Goal: Task Accomplishment & Management: Complete application form

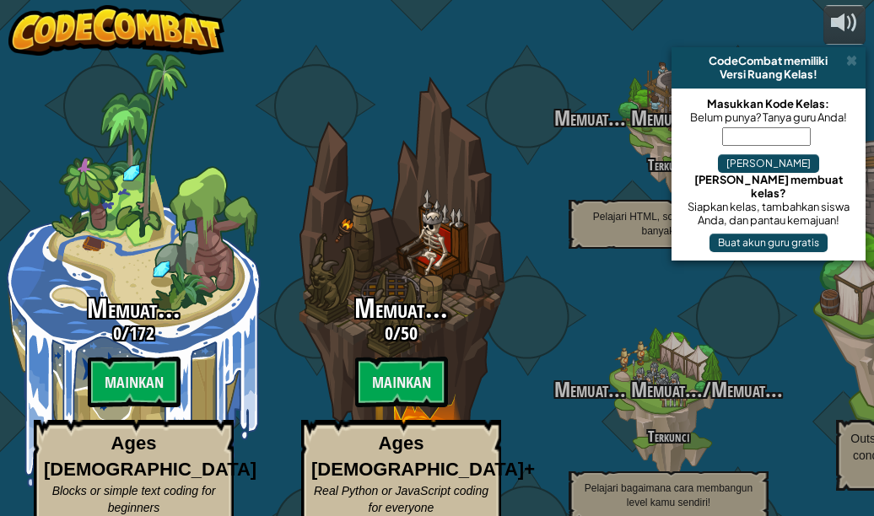
select select "id"
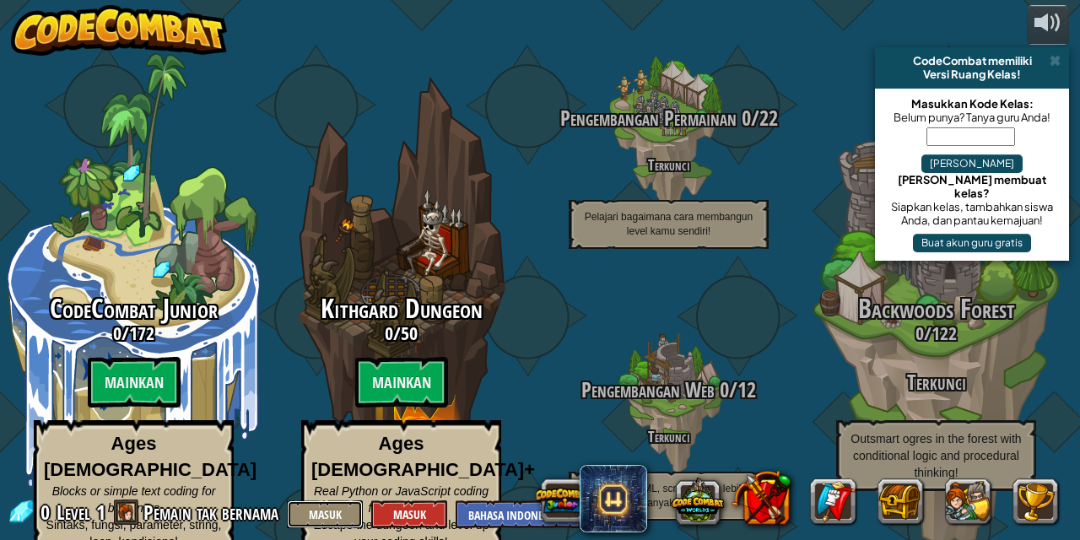
click at [326, 510] on button "Masuk" at bounding box center [325, 514] width 76 height 28
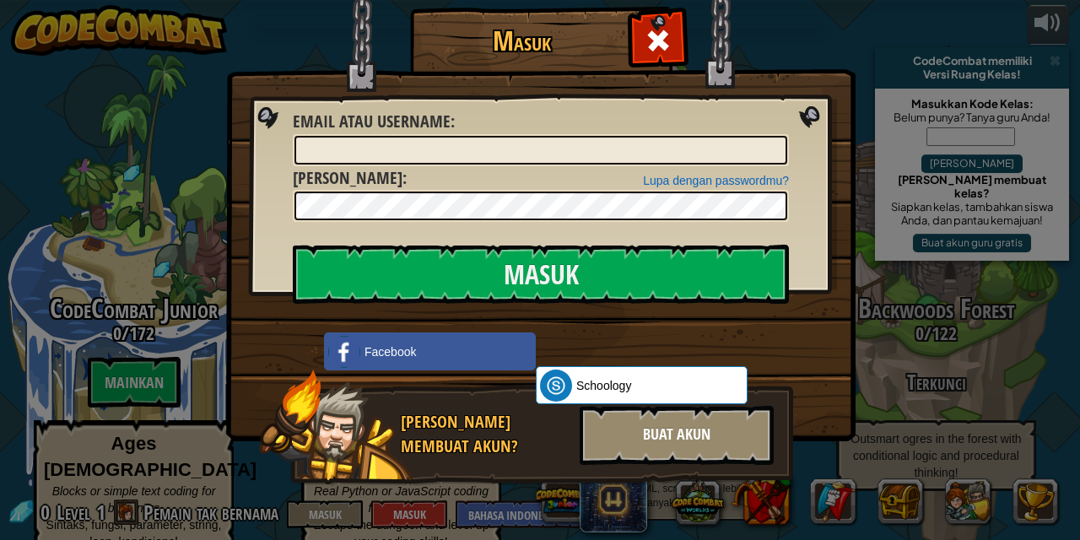
click at [614, 424] on div "Buat Akun" at bounding box center [677, 435] width 194 height 59
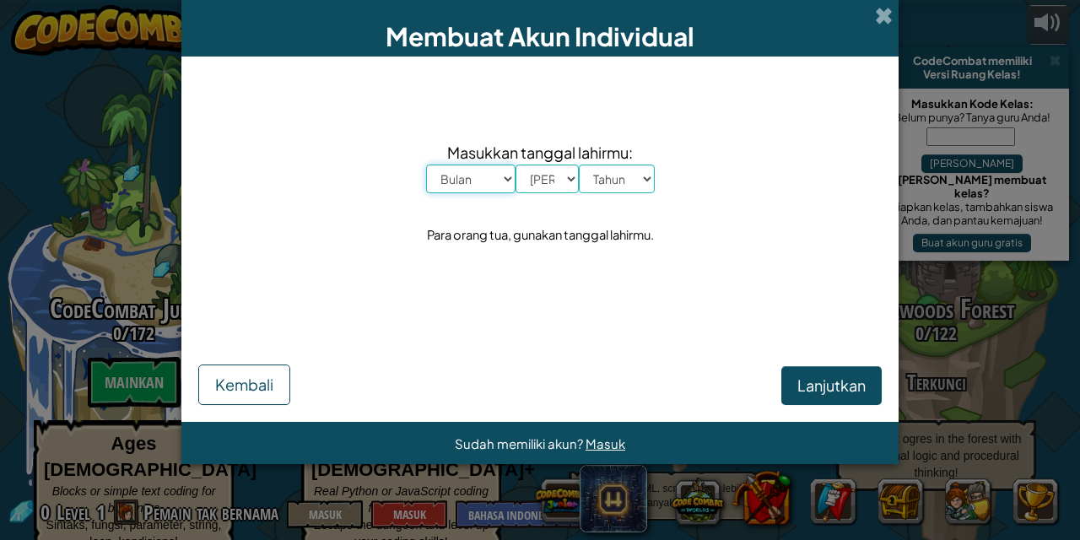
click at [510, 183] on select "Bulan Januari Februari Maret April Mei Juni Juli Agustus September Oktober Nove…" at bounding box center [470, 179] width 89 height 29
select select "1"
click at [426, 165] on select "Bulan Januari Februari Maret April Mei Juni Juli Agustus September Oktober Nove…" at bounding box center [470, 179] width 89 height 29
click at [546, 180] on select "Hari 1 2 3 4 5 6 7 8 9 10 11 12 13 14 15 16 17 18 19 20 21 22 23 24 25 26 27 28…" at bounding box center [547, 179] width 63 height 29
select select "13"
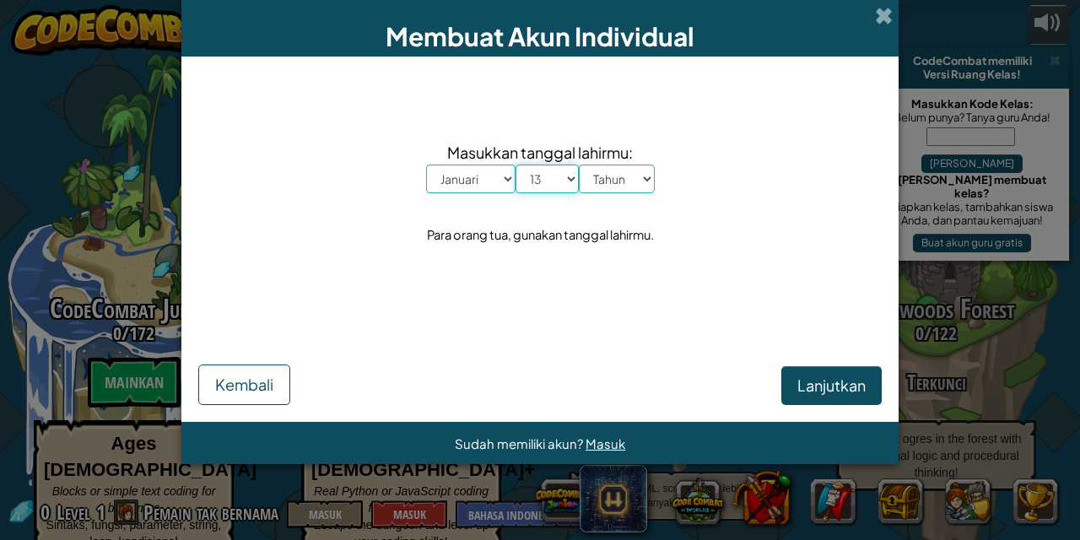
click at [516, 165] on select "Hari 1 2 3 4 5 6 7 8 9 10 11 12 13 14 15 16 17 18 19 20 21 22 23 24 25 26 27 28…" at bounding box center [547, 179] width 63 height 29
click at [532, 496] on div "Membuat Akun Individual Masukkan tanggal lahirmu: Bulan Januari Februari Maret …" at bounding box center [540, 270] width 1080 height 540
click at [618, 187] on select "Tahun 2025 2024 2023 2022 2021 2020 2019 2018 2017 2016 2015 2014 2013 2012 201…" at bounding box center [617, 179] width 76 height 29
select select "2005"
click at [579, 165] on select "Tahun 2025 2024 2023 2022 2021 2020 2019 2018 2017 2016 2015 2014 2013 2012 201…" at bounding box center [617, 179] width 76 height 29
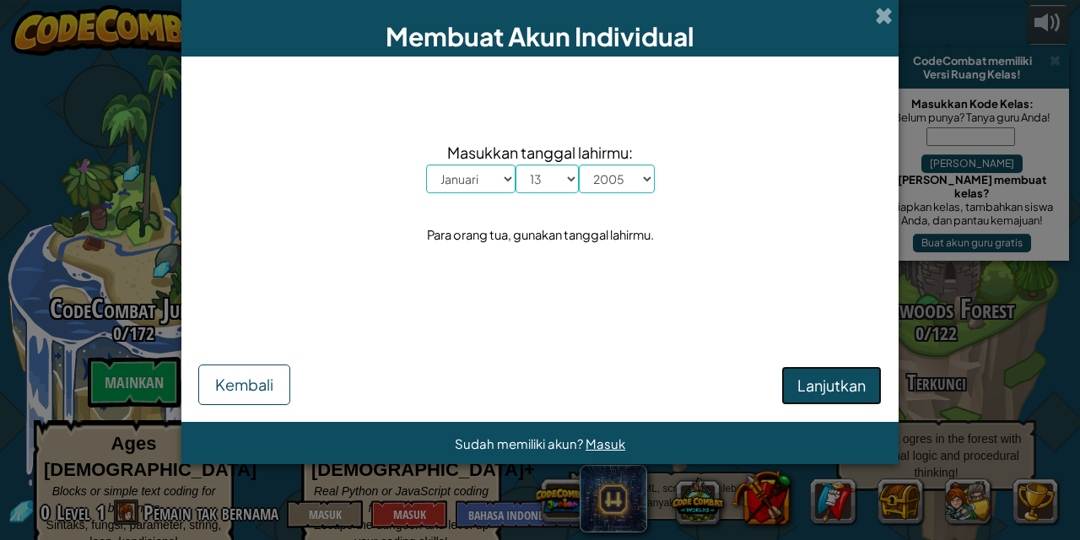
click at [808, 391] on span "Lanjutkan" at bounding box center [831, 384] width 68 height 19
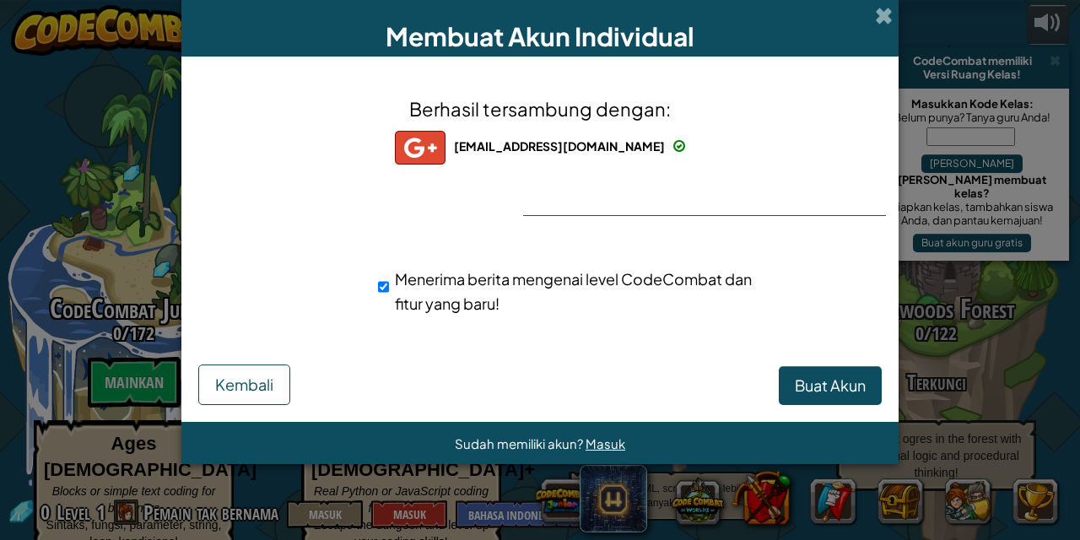
click at [584, 156] on div "ekakurniawanlawolo5@gmail.com" at bounding box center [540, 148] width 290 height 34
click at [267, 391] on span "Kembali" at bounding box center [244, 384] width 58 height 19
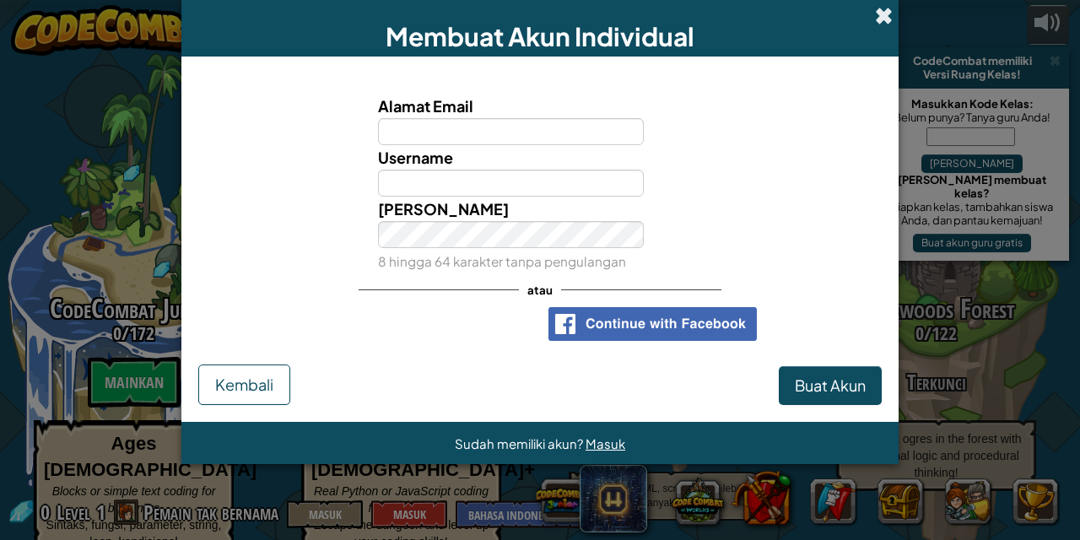
click at [873, 13] on span at bounding box center [884, 16] width 18 height 18
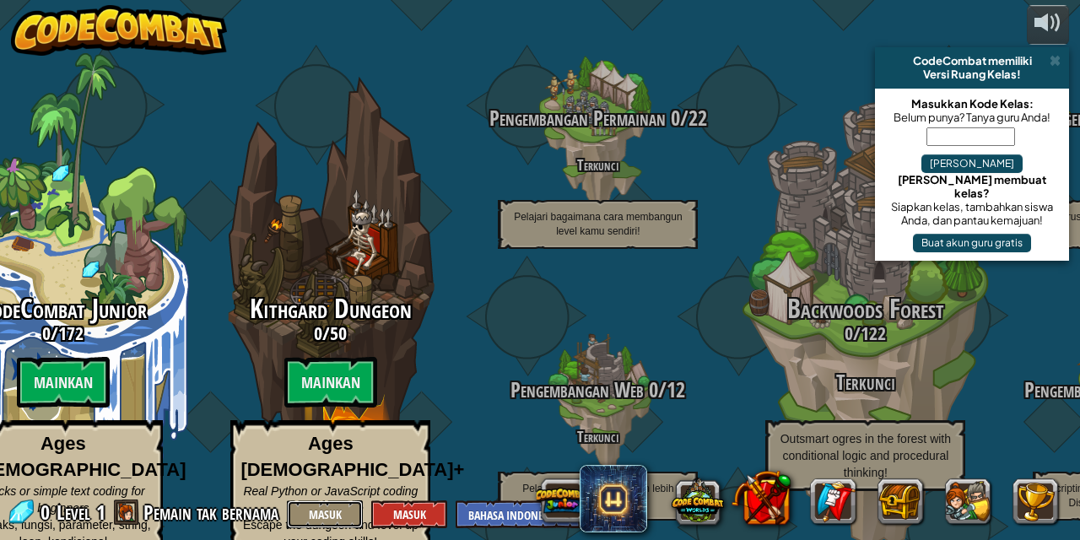
click at [317, 509] on button "Masuk" at bounding box center [325, 514] width 76 height 28
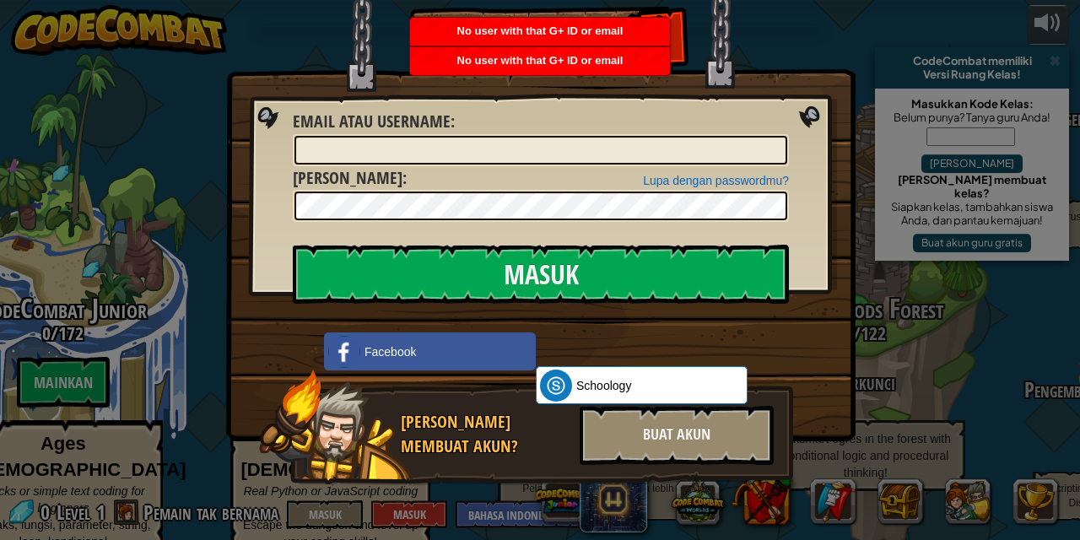
scroll to position [2, 0]
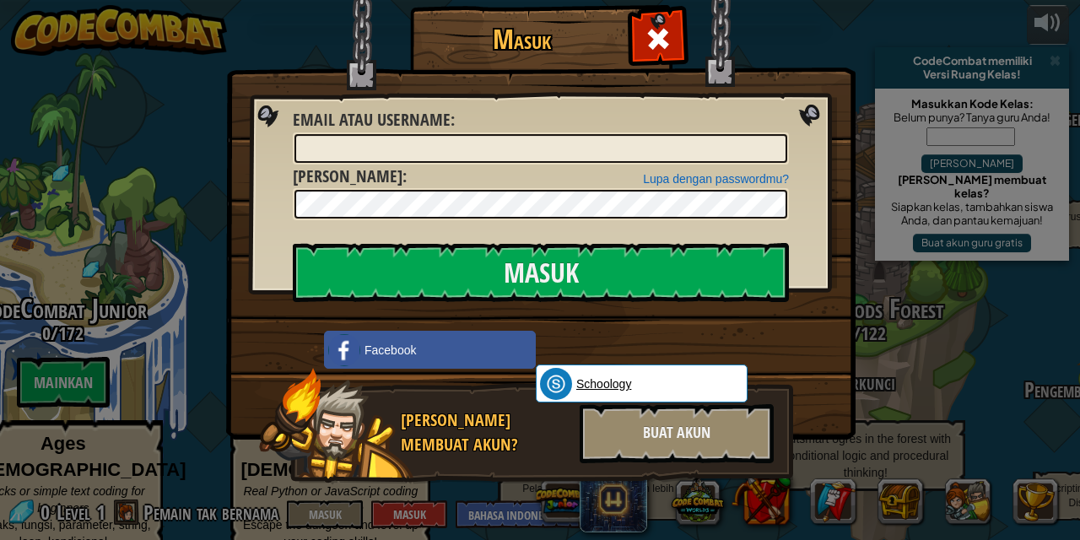
click at [606, 385] on span "Schoology" at bounding box center [603, 383] width 55 height 17
click at [873, 160] on div "Masuk Kesalahan tidak diketahui Email atau username : Lupa dengan passwordmu? K…" at bounding box center [540, 270] width 1080 height 540
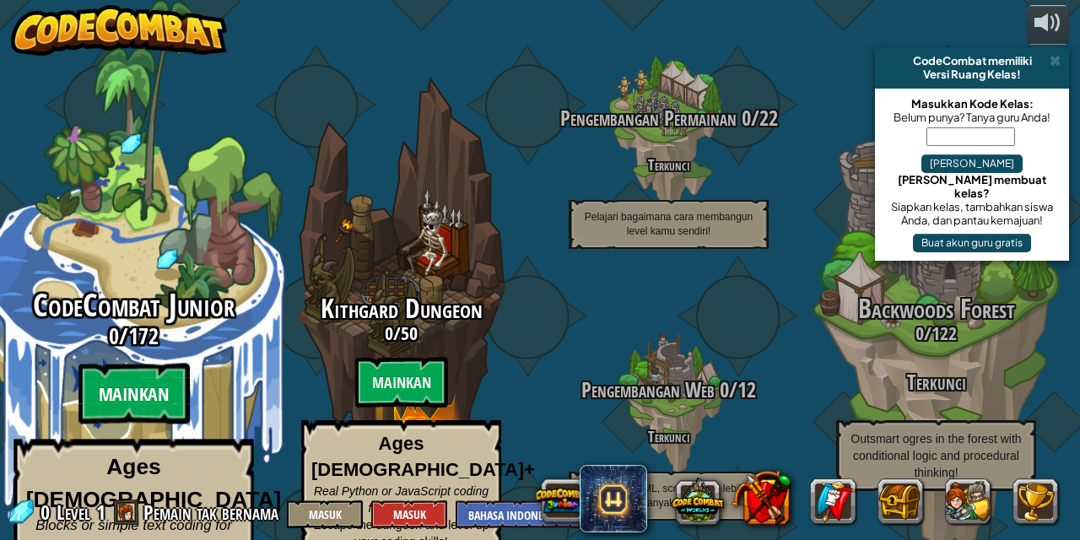
click at [136, 389] on btn "Mainkan" at bounding box center [133, 394] width 111 height 61
select select "id"
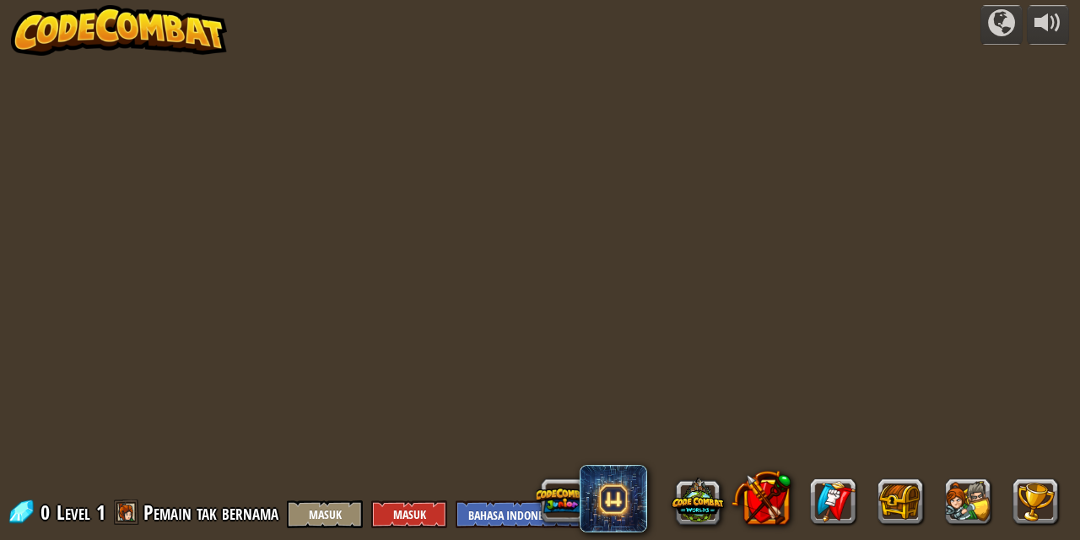
select select "id"
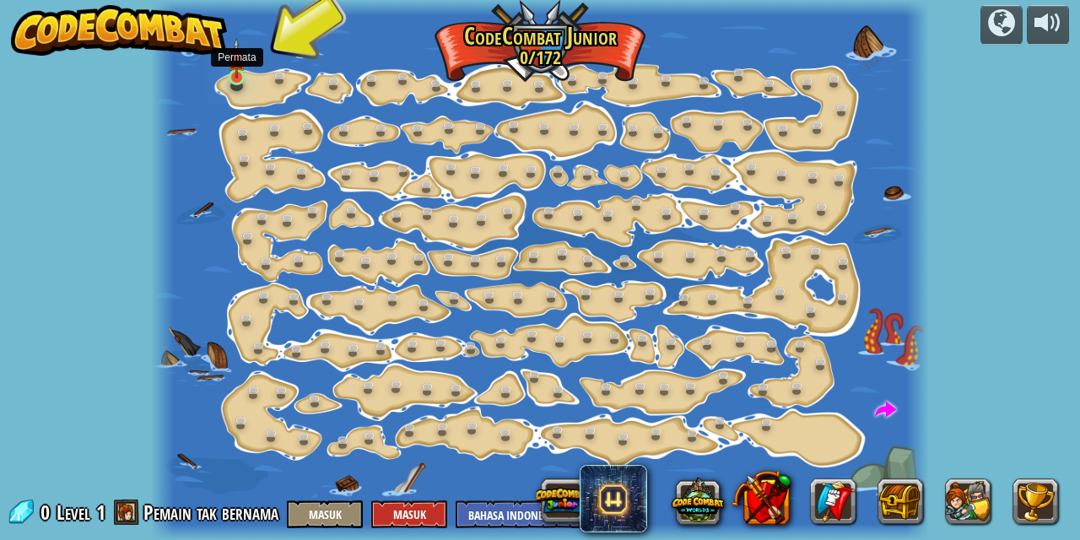
click at [233, 67] on img at bounding box center [237, 58] width 18 height 41
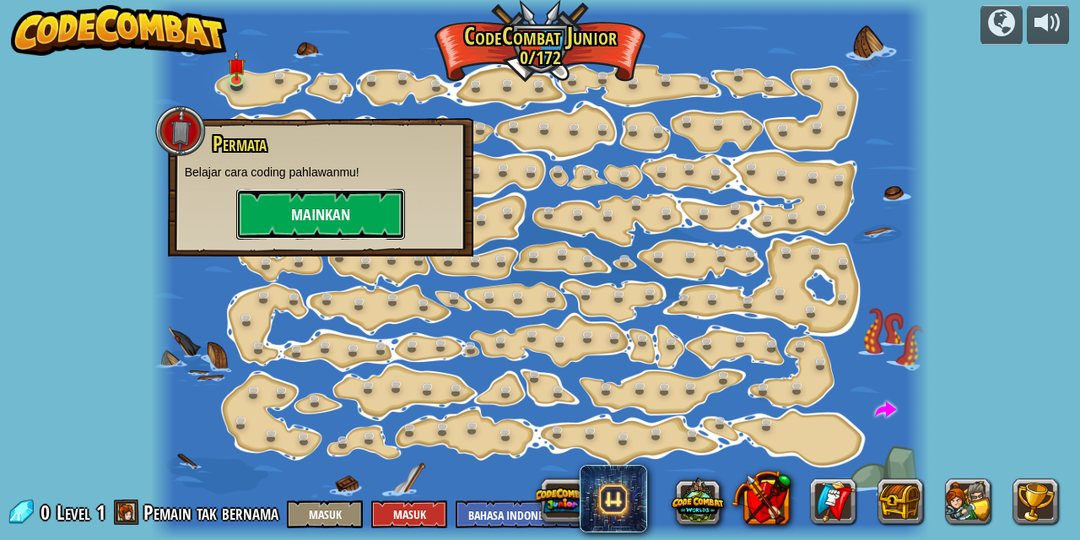
click at [316, 205] on button "Mainkan" at bounding box center [320, 214] width 169 height 51
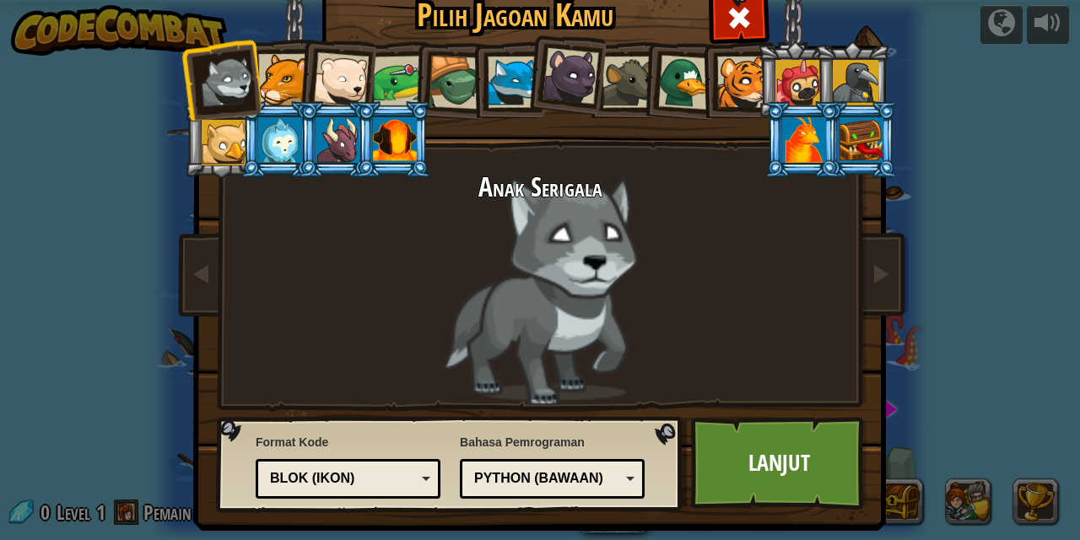
click at [626, 475] on div "Python (Bawaan)" at bounding box center [552, 479] width 163 height 26
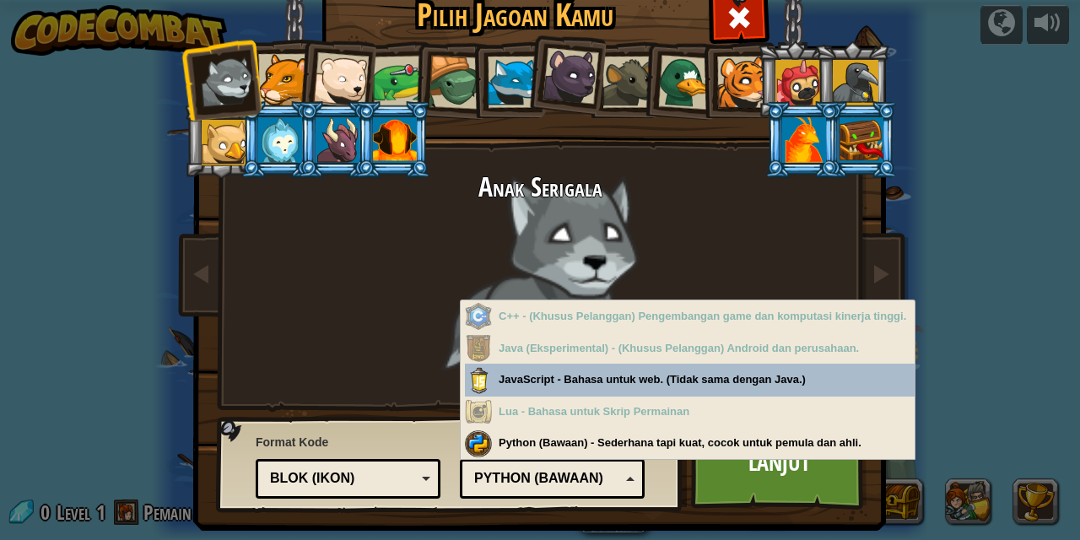
click at [626, 475] on div "Python (Bawaan)" at bounding box center [552, 479] width 163 height 26
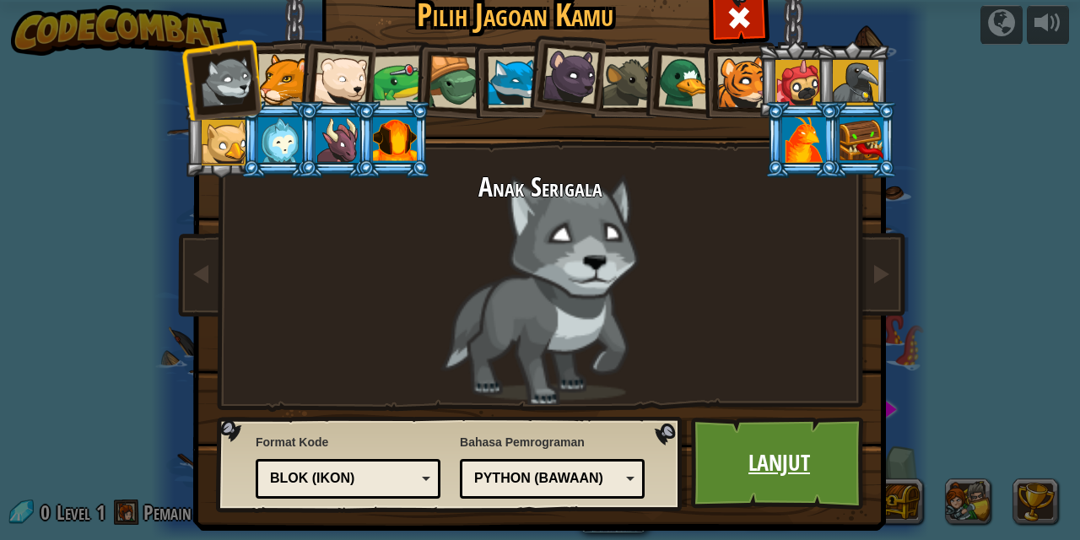
click at [727, 467] on link "Lanjut" at bounding box center [779, 463] width 176 height 93
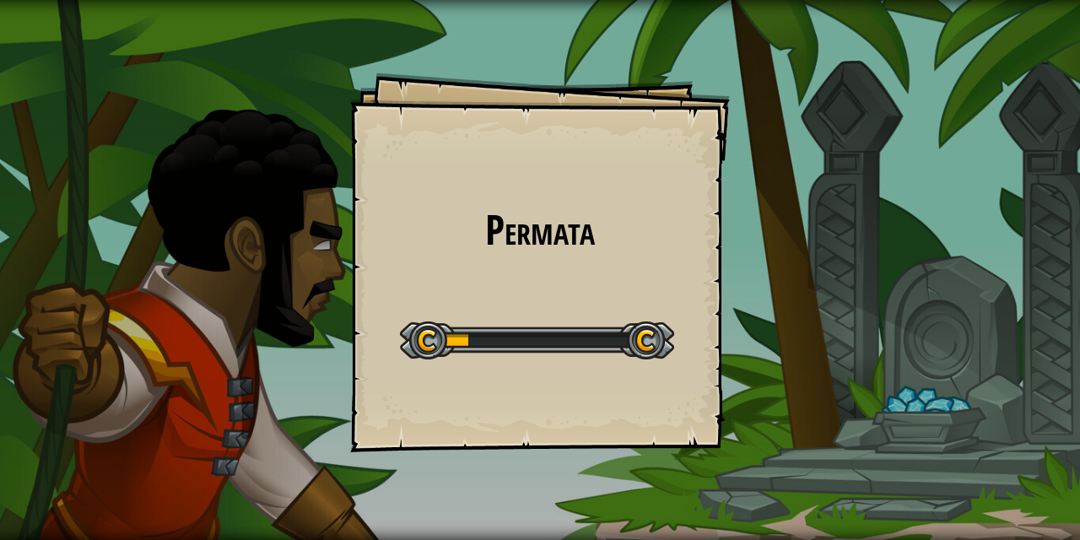
click at [591, 349] on div at bounding box center [537, 340] width 274 height 38
click at [597, 201] on div "Permata Goals Start Level Kesalahan memuat dari server. Coba segarkan halaman. …" at bounding box center [540, 263] width 380 height 380
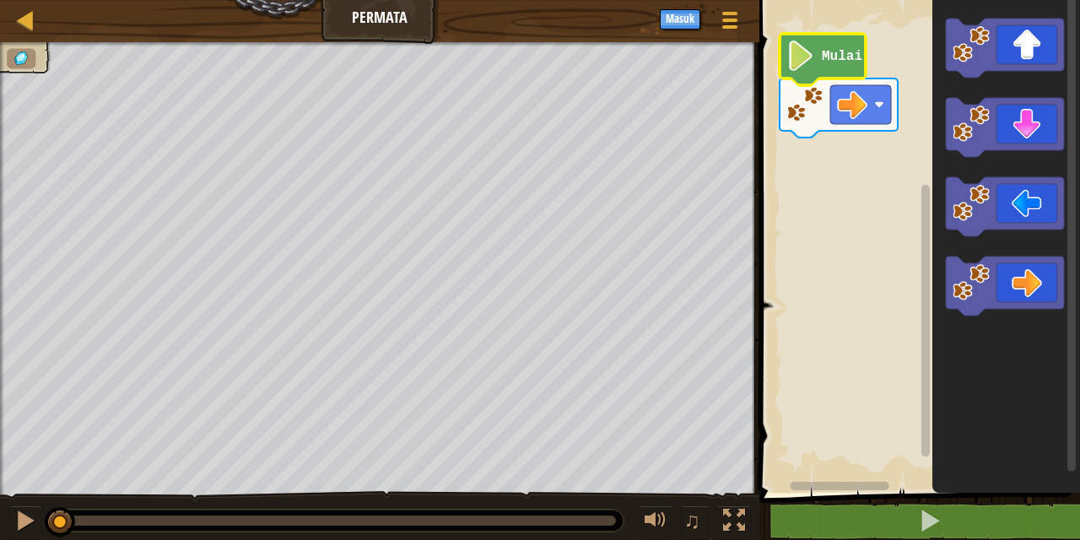
click at [811, 64] on image "Ruang Kerja Blockly" at bounding box center [800, 55] width 29 height 30
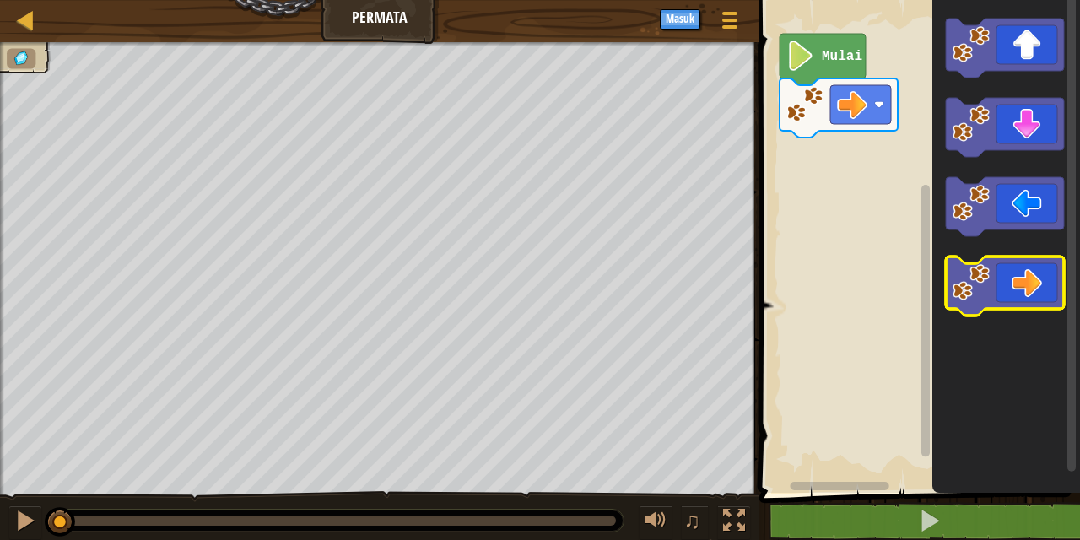
click at [873, 273] on icon "Ruang Kerja Blockly" at bounding box center [1005, 285] width 118 height 59
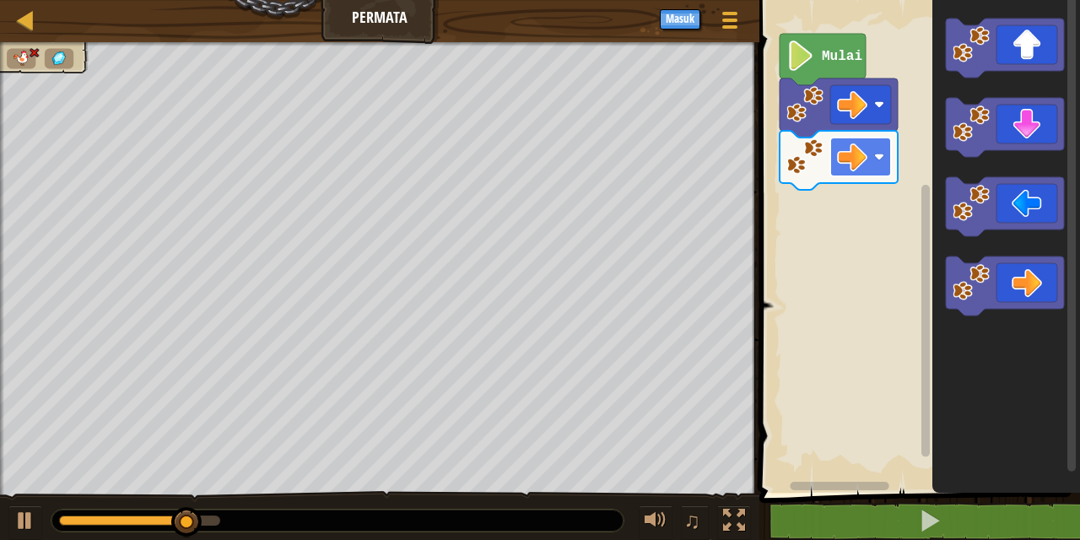
click at [873, 162] on rect "Ruang Kerja Blockly" at bounding box center [860, 157] width 61 height 39
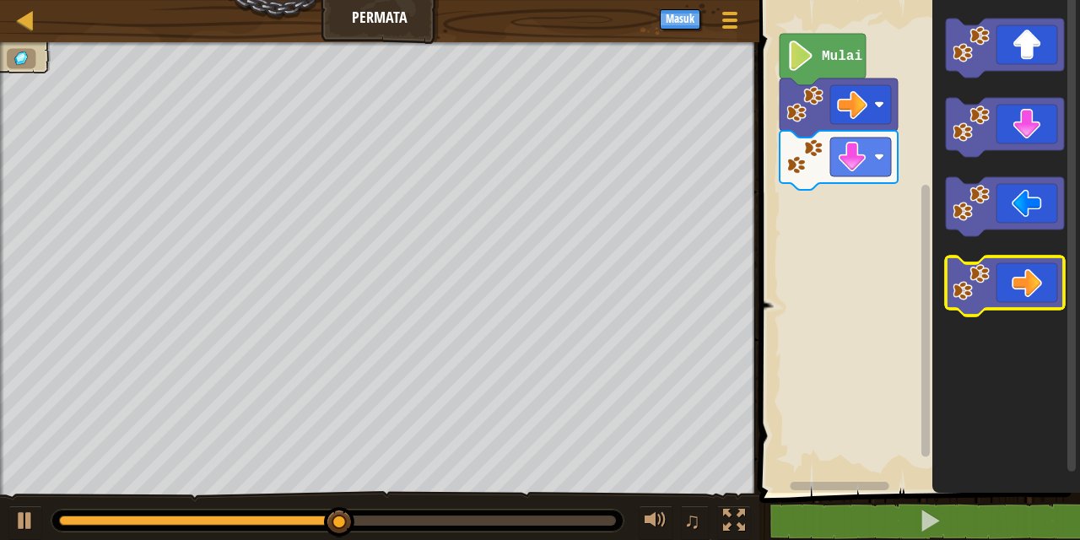
click at [873, 268] on icon "Ruang Kerja Blockly" at bounding box center [1005, 285] width 118 height 59
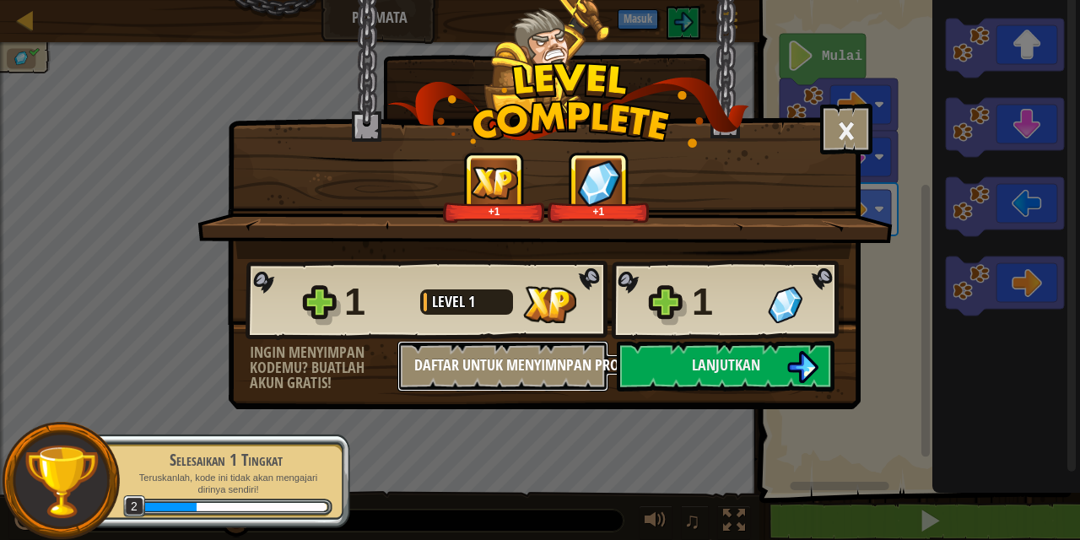
click at [478, 366] on button "Daftar untuk Menyimnpan Proses" at bounding box center [502, 366] width 211 height 51
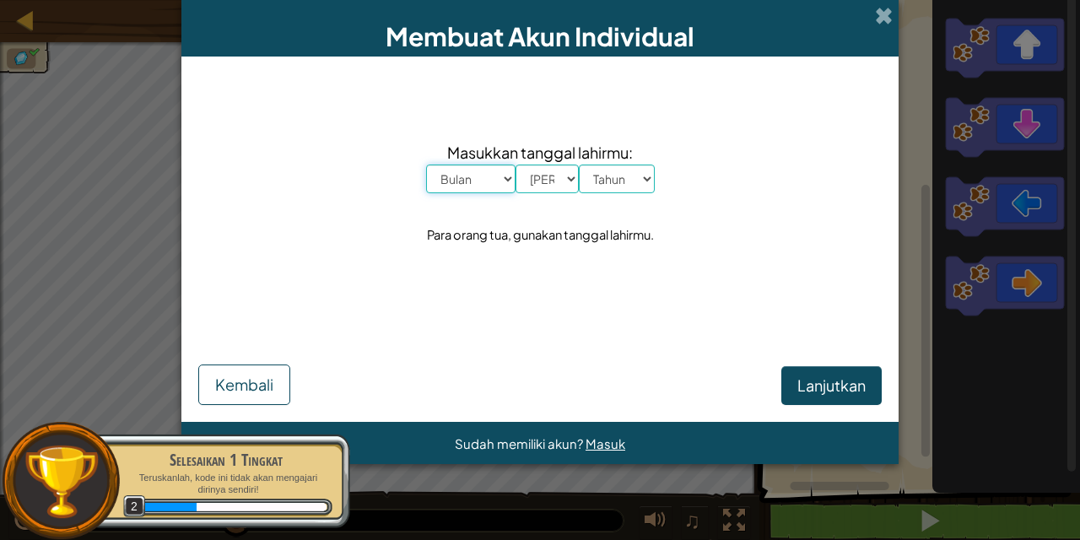
click at [479, 184] on select "Bulan Januari Februari Maret April Mei Juni Juli Agustus September Oktober Nove…" at bounding box center [470, 179] width 89 height 29
select select "1"
click at [426, 165] on select "Bulan Januari Februari Maret April Mei Juni Juli Agustus September Oktober Nove…" at bounding box center [470, 179] width 89 height 29
click at [550, 178] on select "Hari 1 2 3 4 5 6 7 8 9 10 11 12 13 14 15 16 17 18 19 20 21 22 23 24 25 26 27 28…" at bounding box center [547, 179] width 63 height 29
select select "13"
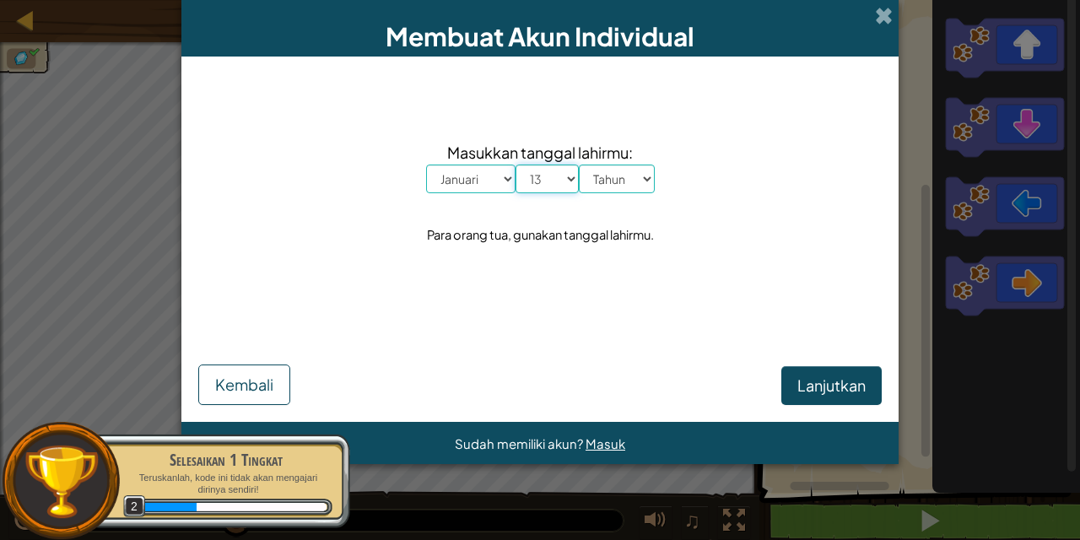
click at [516, 165] on select "Hari 1 2 3 4 5 6 7 8 9 10 11 12 13 14 15 16 17 18 19 20 21 22 23 24 25 26 27 28…" at bounding box center [547, 179] width 63 height 29
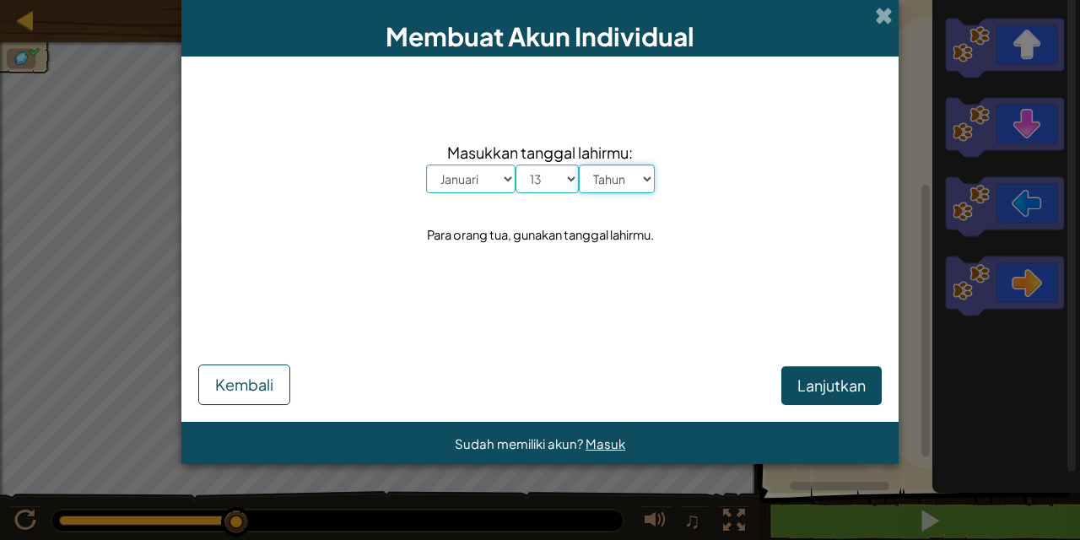
click at [620, 192] on select "Tahun 2025 2024 2023 2022 2021 2020 2019 2018 2017 2016 2015 2014 2013 2012 201…" at bounding box center [617, 179] width 76 height 29
click at [635, 175] on select "Tahun 2025 2024 2023 2022 2021 2020 2019 2018 2017 2016 2015 2014 2013 2012 201…" at bounding box center [617, 179] width 76 height 29
select select "2005"
click at [579, 165] on select "Tahun 2025 2024 2023 2022 2021 2020 2019 2018 2017 2016 2015 2014 2013 2012 201…" at bounding box center [617, 179] width 76 height 29
click at [824, 378] on span "Lanjutkan" at bounding box center [831, 384] width 68 height 19
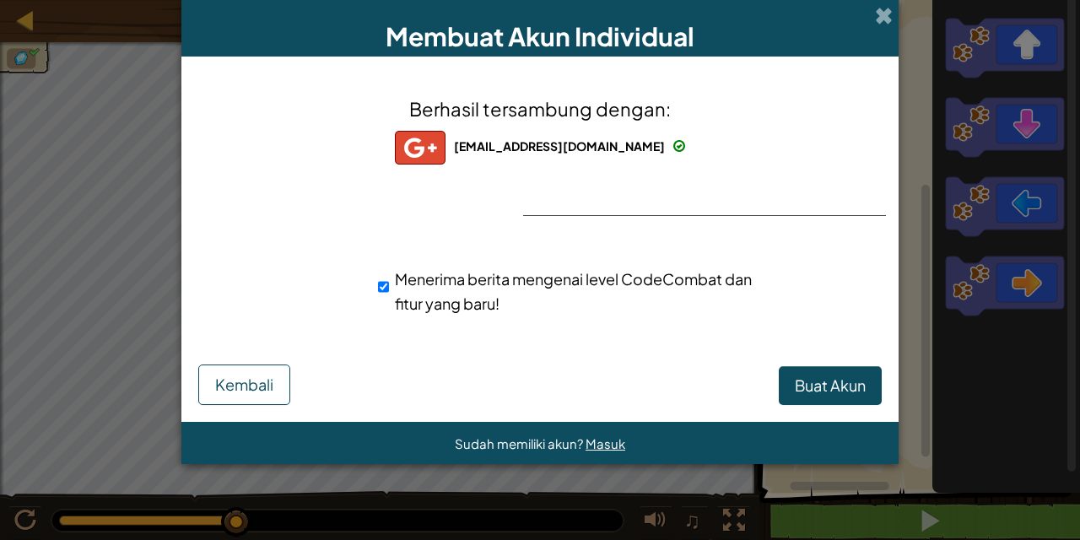
click at [775, 209] on div "Berhasil tersambung dengan: ekakurniawanlawolo5@gmail.com ekakurniawanlawolo5@g…" at bounding box center [539, 216] width 675 height 286
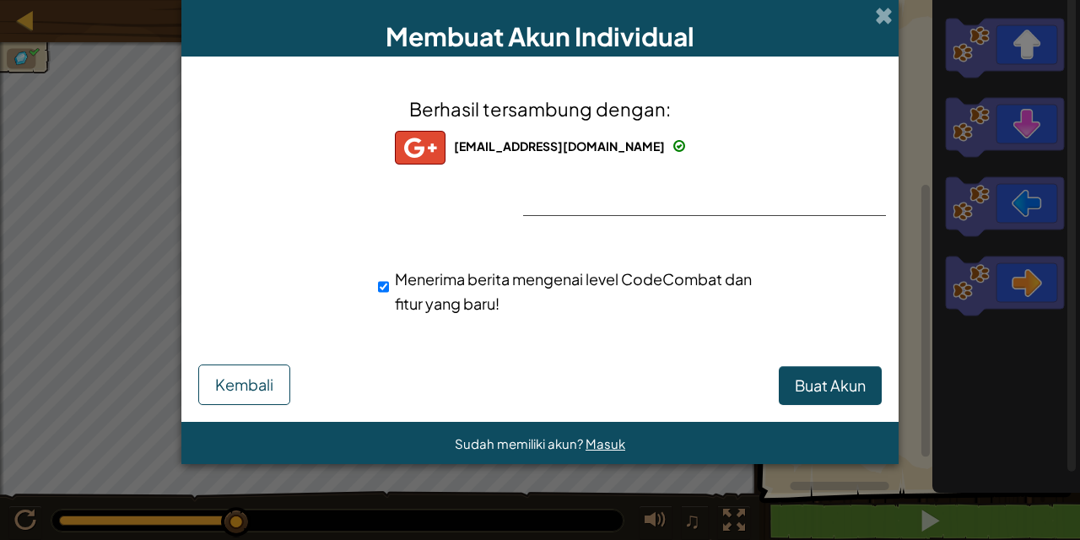
click at [656, 179] on div "Berhasil tersambung dengan: ekakurniawanlawolo5@gmail.com ekakurniawanlawolo5@g…" at bounding box center [539, 216] width 675 height 286
click at [830, 386] on span "Buat Akun" at bounding box center [830, 384] width 71 height 19
click at [830, 386] on button "Buat Akun" at bounding box center [830, 385] width 103 height 39
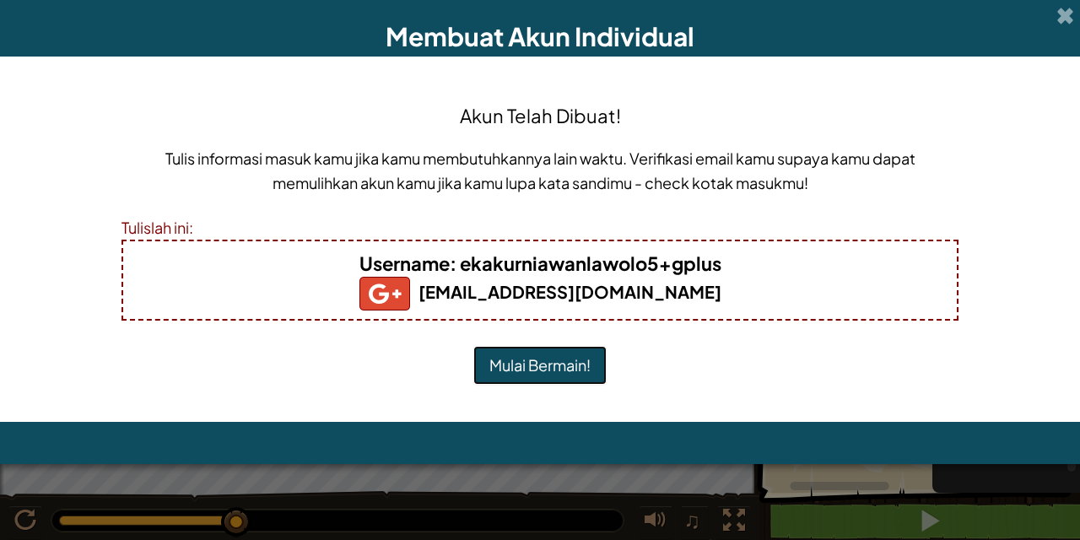
click at [506, 359] on button "Mulai Bermain!" at bounding box center [539, 365] width 133 height 39
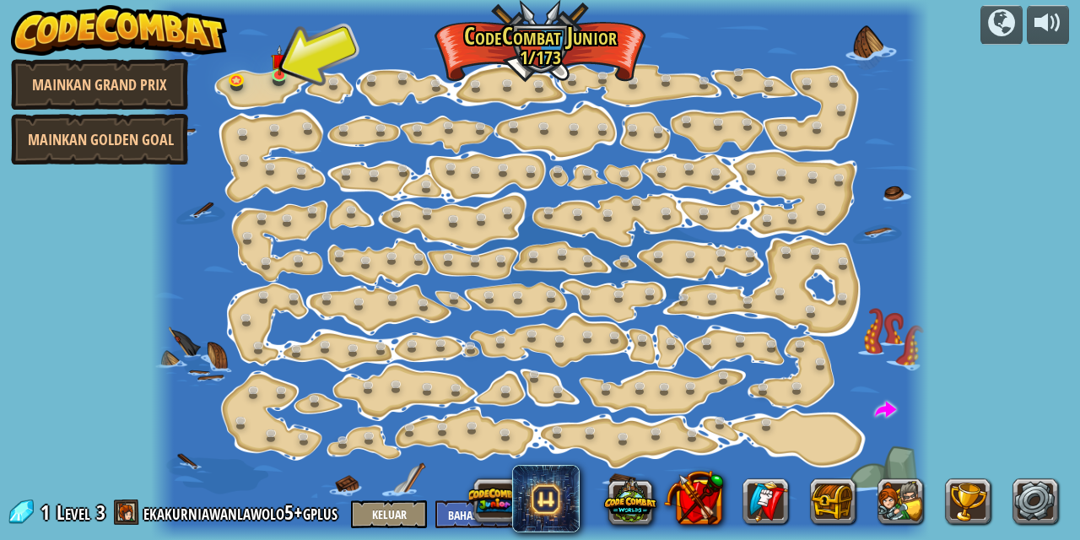
select select "id"
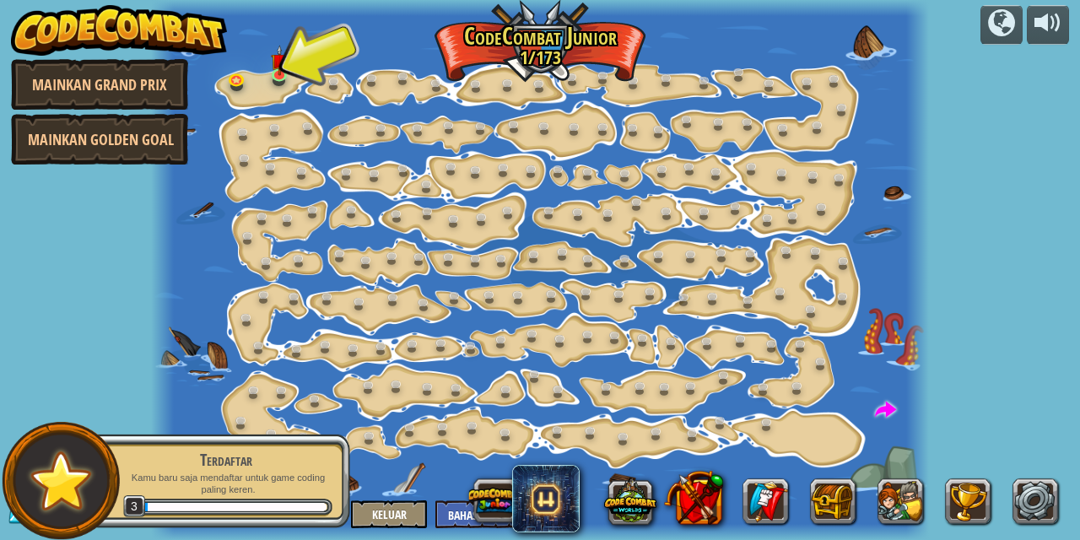
click at [280, 93] on div at bounding box center [540, 270] width 779 height 540
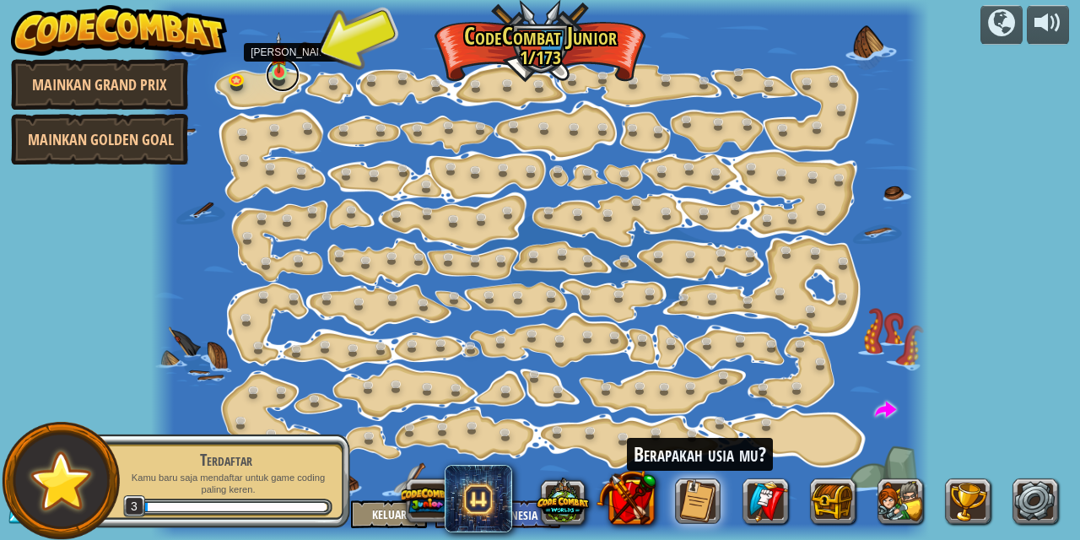
click at [275, 83] on link at bounding box center [283, 75] width 34 height 34
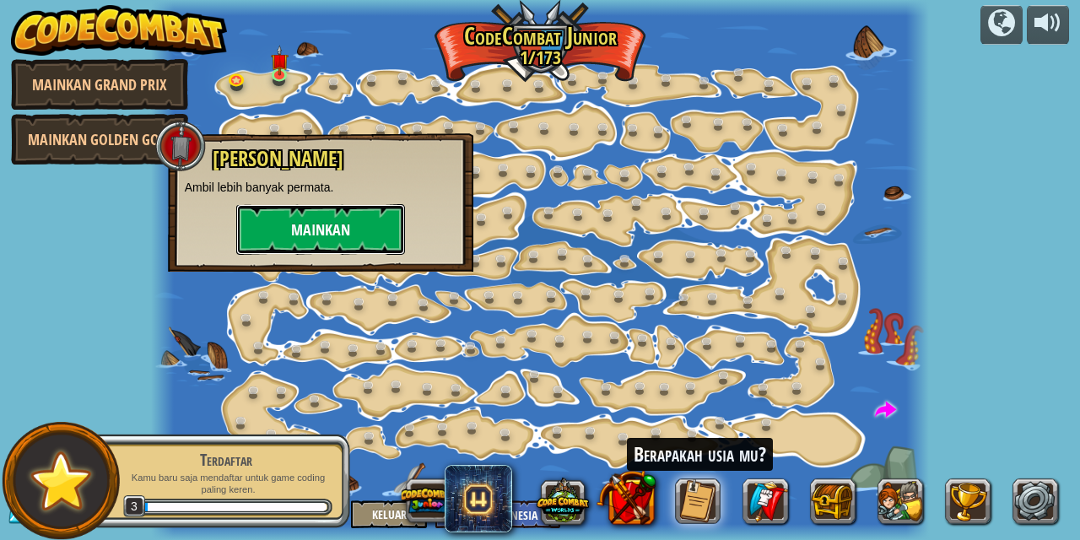
click at [312, 246] on button "Mainkan" at bounding box center [320, 229] width 169 height 51
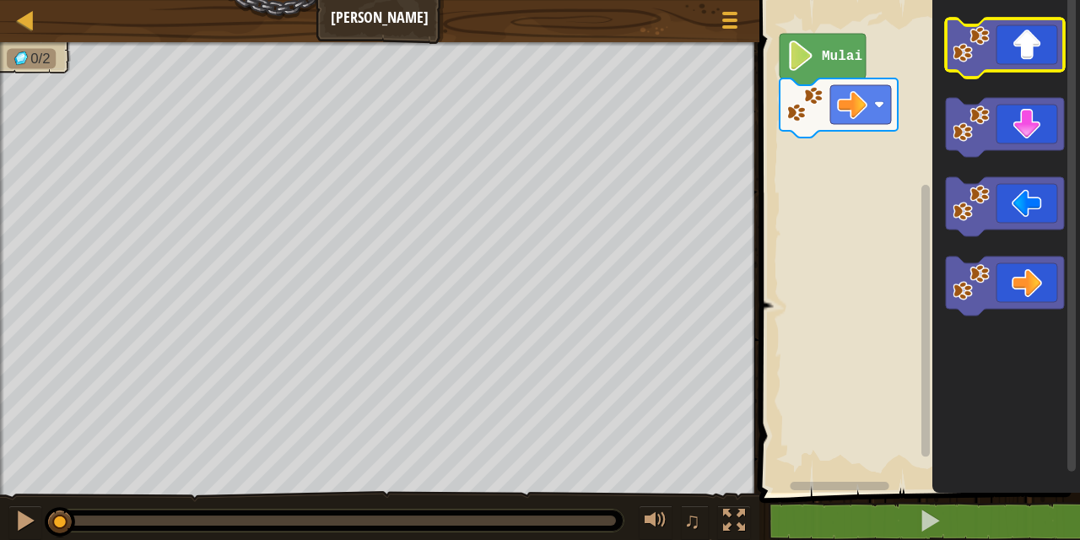
click at [1013, 46] on icon "Ruang Kerja Blockly" at bounding box center [1005, 48] width 118 height 59
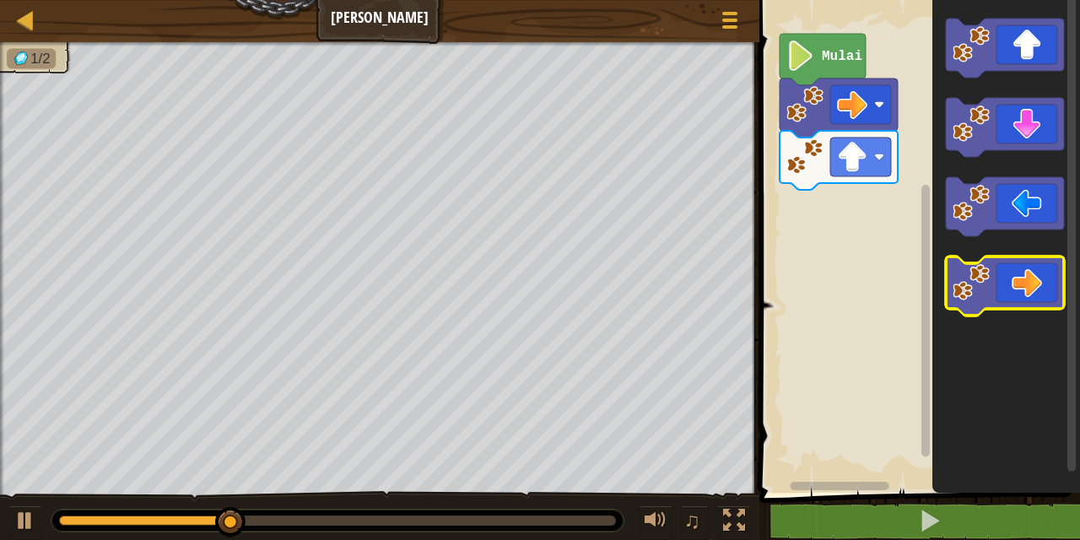
click at [1007, 276] on icon "Ruang Kerja Blockly" at bounding box center [1005, 285] width 118 height 59
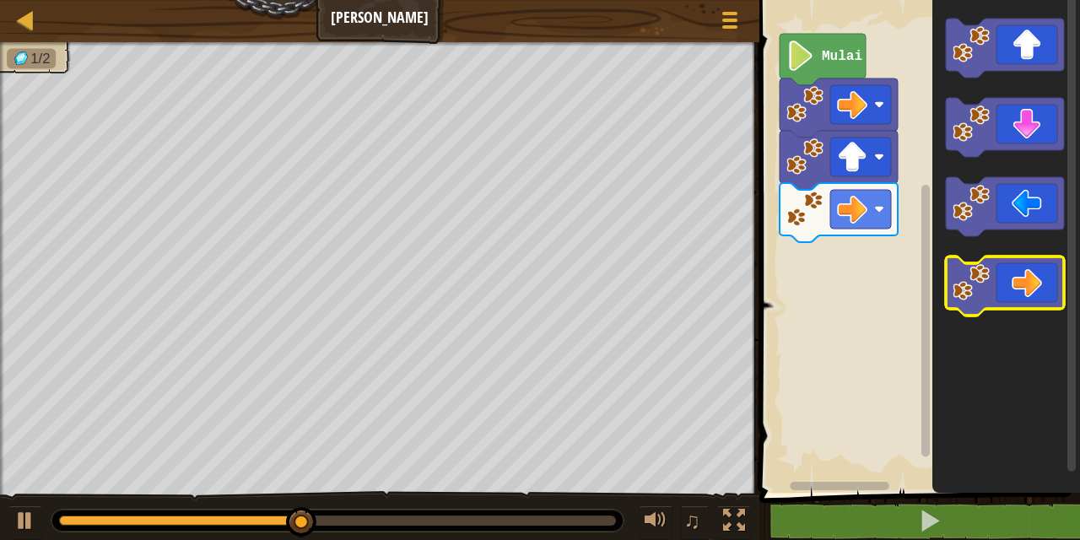
click at [1051, 291] on icon "Ruang Kerja Blockly" at bounding box center [1005, 285] width 118 height 59
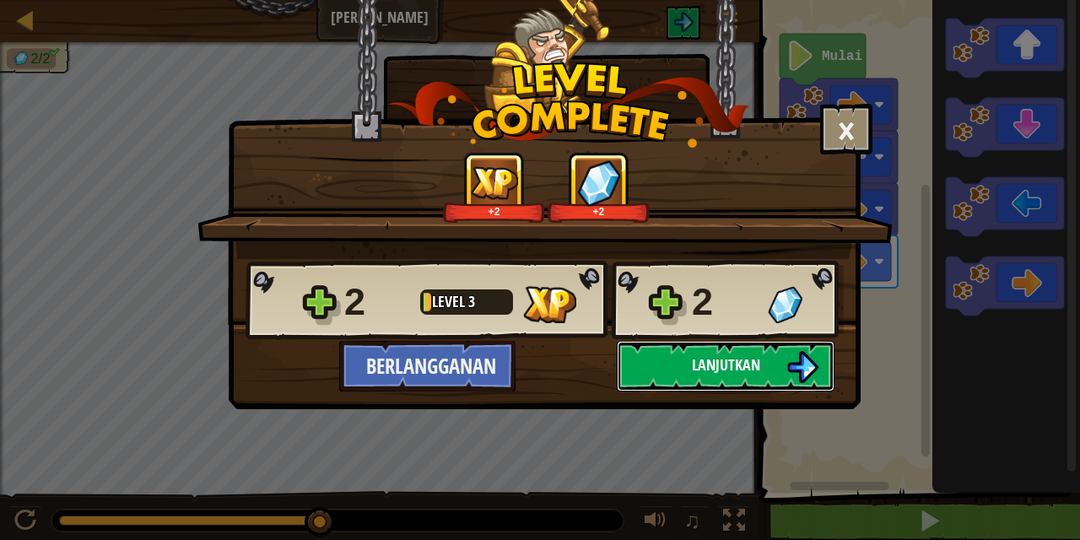
click at [773, 351] on button "Lanjutkan" at bounding box center [726, 366] width 218 height 51
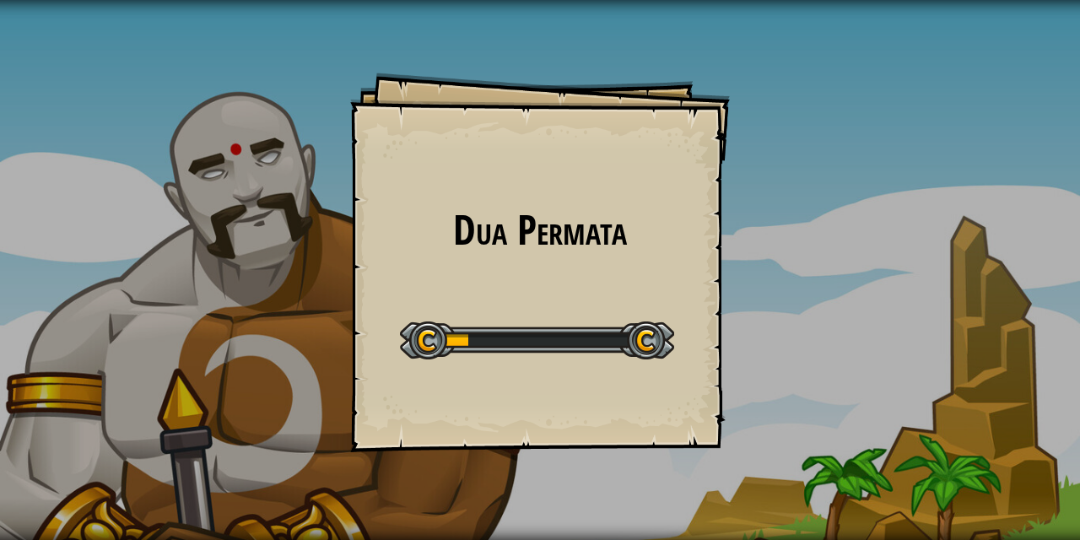
click at [773, 351] on div "Dua Permata Goals Start Level Kesalahan memuat dari server. Coba segarkan halam…" at bounding box center [540, 270] width 1080 height 540
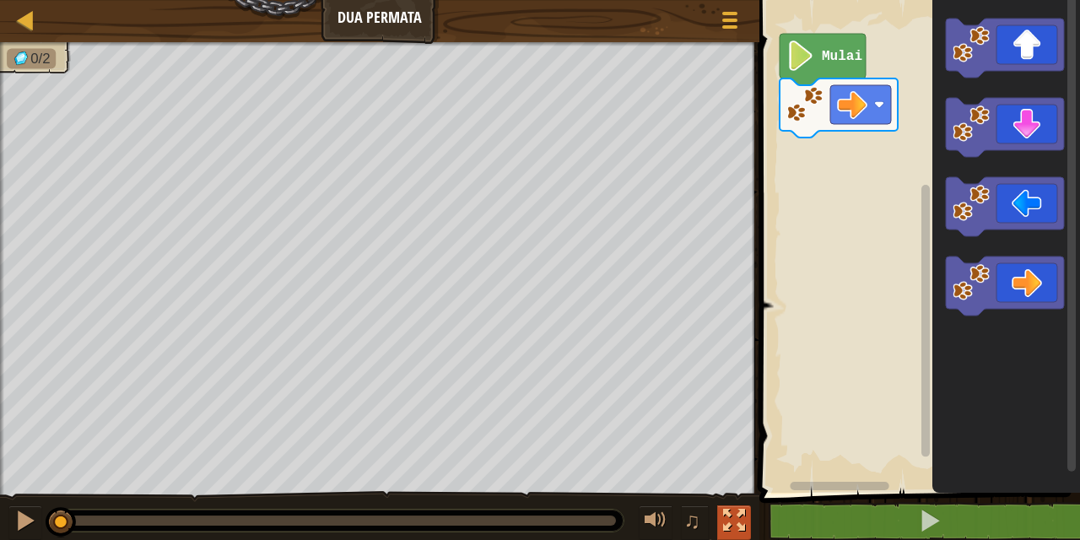
click at [735, 521] on div at bounding box center [734, 521] width 22 height 22
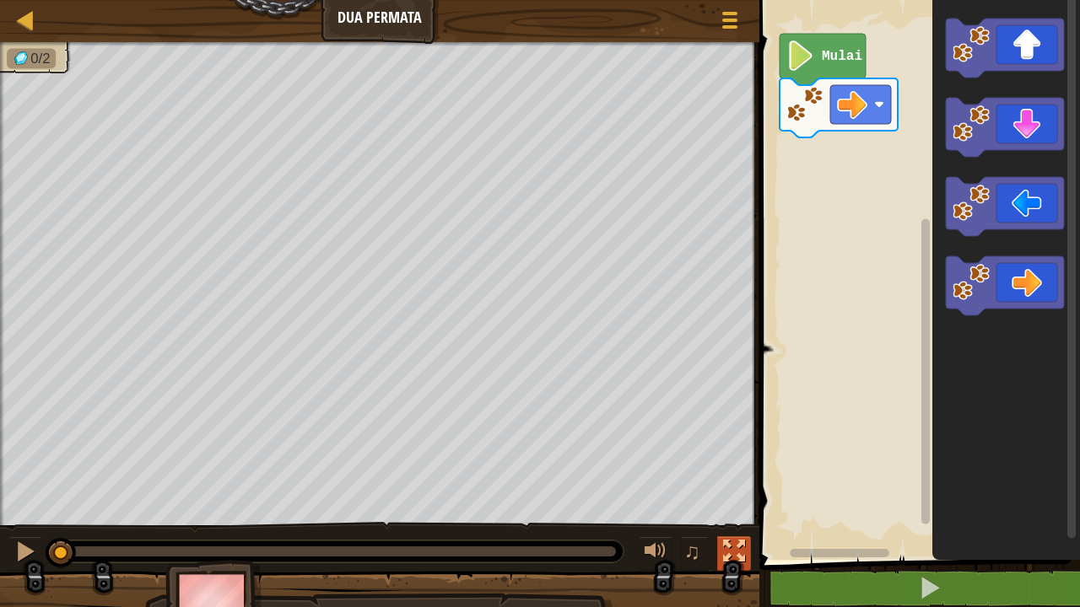
click at [735, 539] on div at bounding box center [734, 552] width 22 height 22
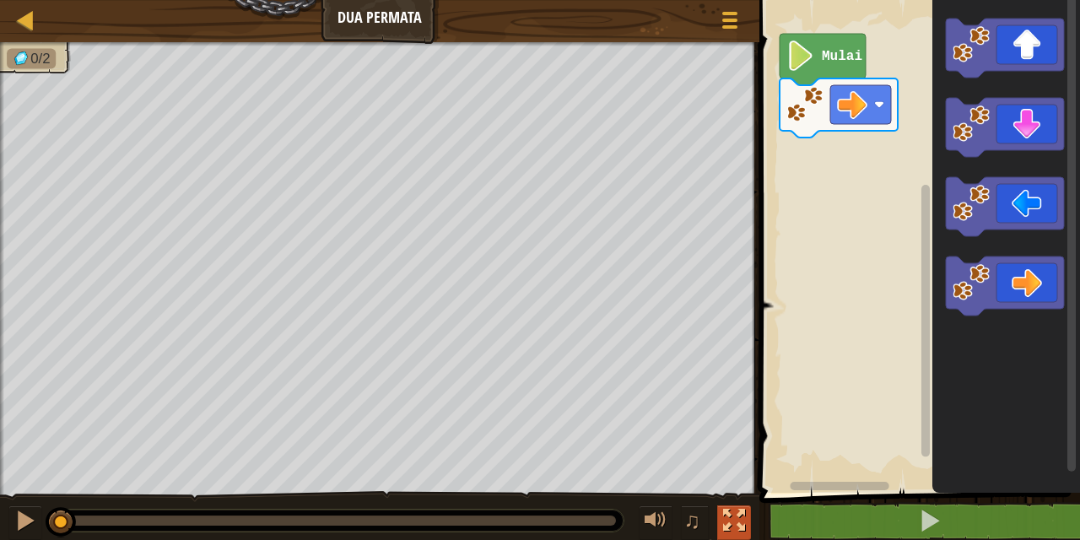
click at [735, 521] on div at bounding box center [734, 521] width 22 height 22
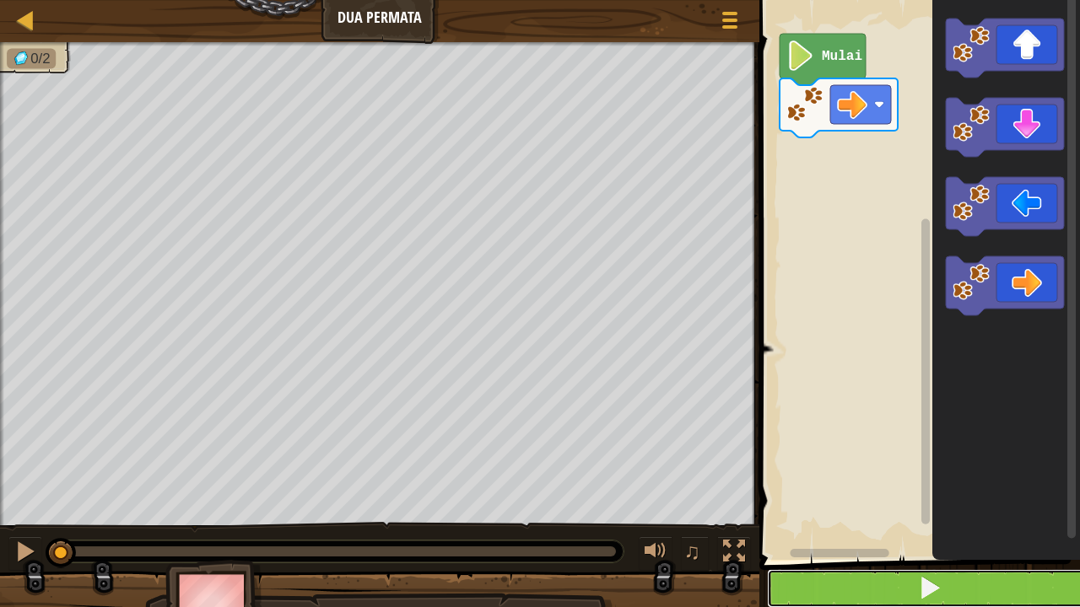
click at [899, 539] on button at bounding box center [930, 589] width 326 height 39
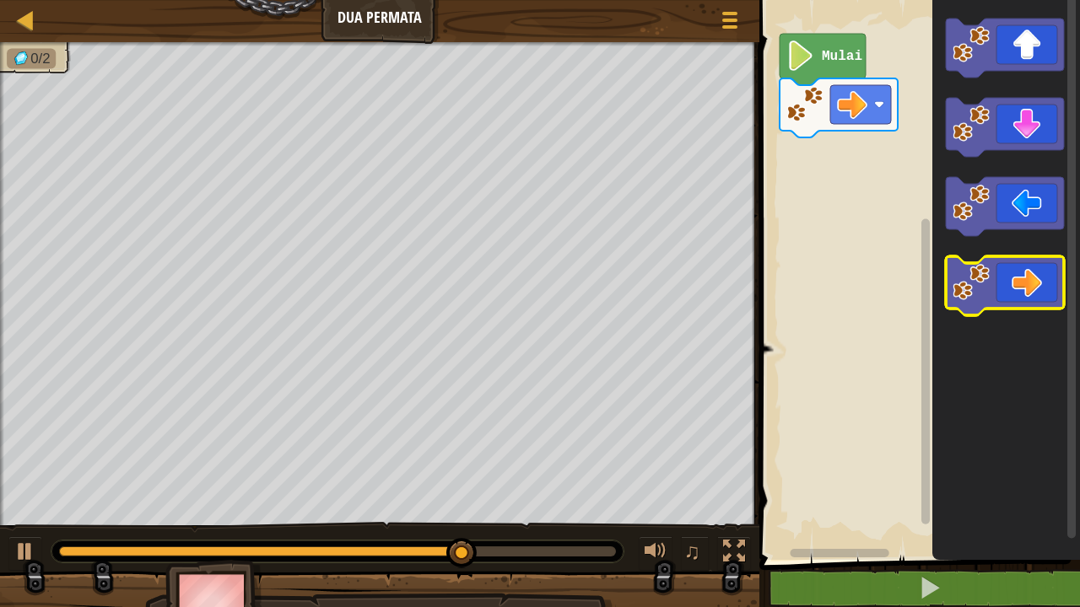
click at [1016, 273] on icon "Ruang Kerja Blockly" at bounding box center [1005, 285] width 118 height 59
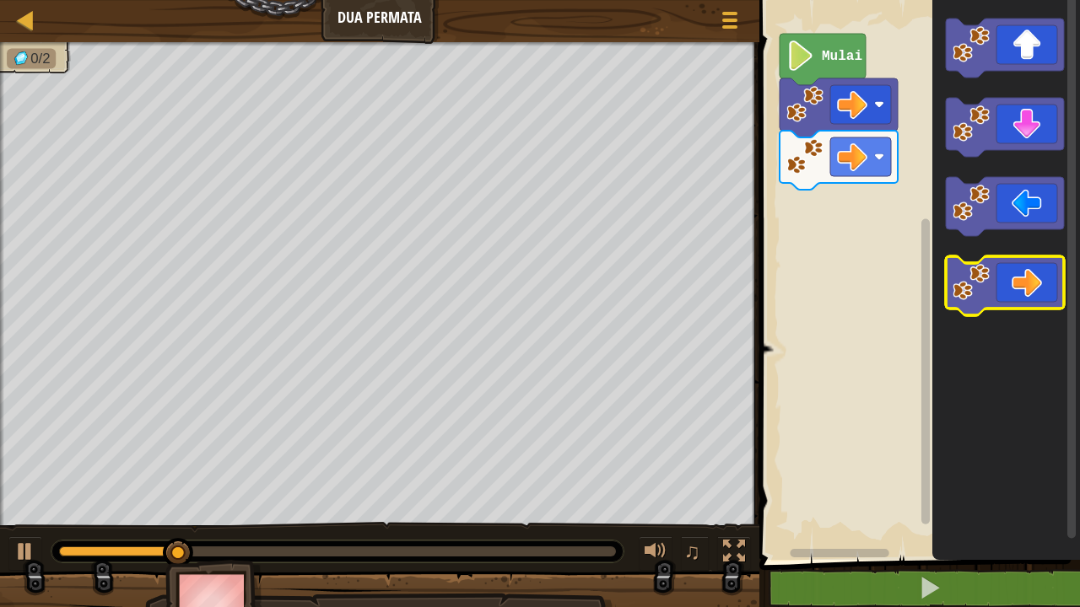
click at [1016, 273] on icon "Ruang Kerja Blockly" at bounding box center [1005, 285] width 118 height 59
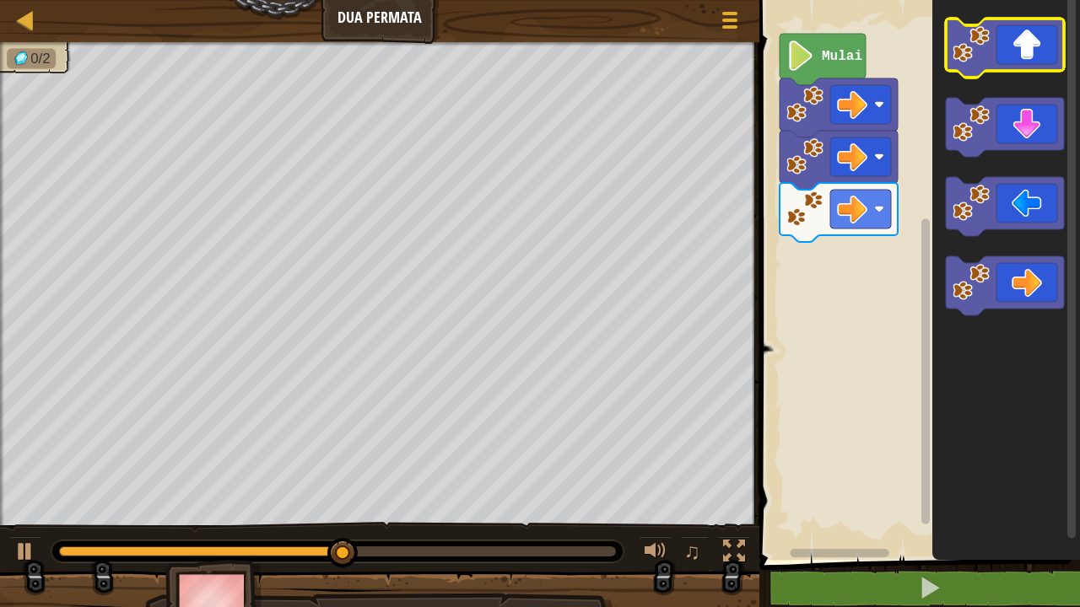
click at [1021, 47] on icon "Ruang Kerja Blockly" at bounding box center [1005, 48] width 118 height 59
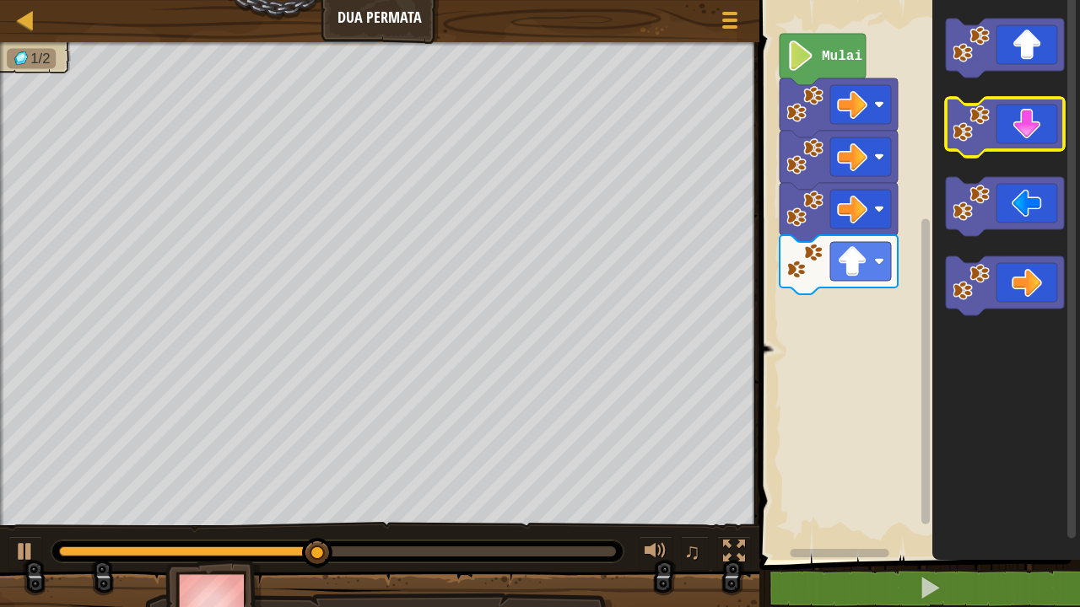
click at [1020, 126] on icon "Ruang Kerja Blockly" at bounding box center [1005, 127] width 118 height 59
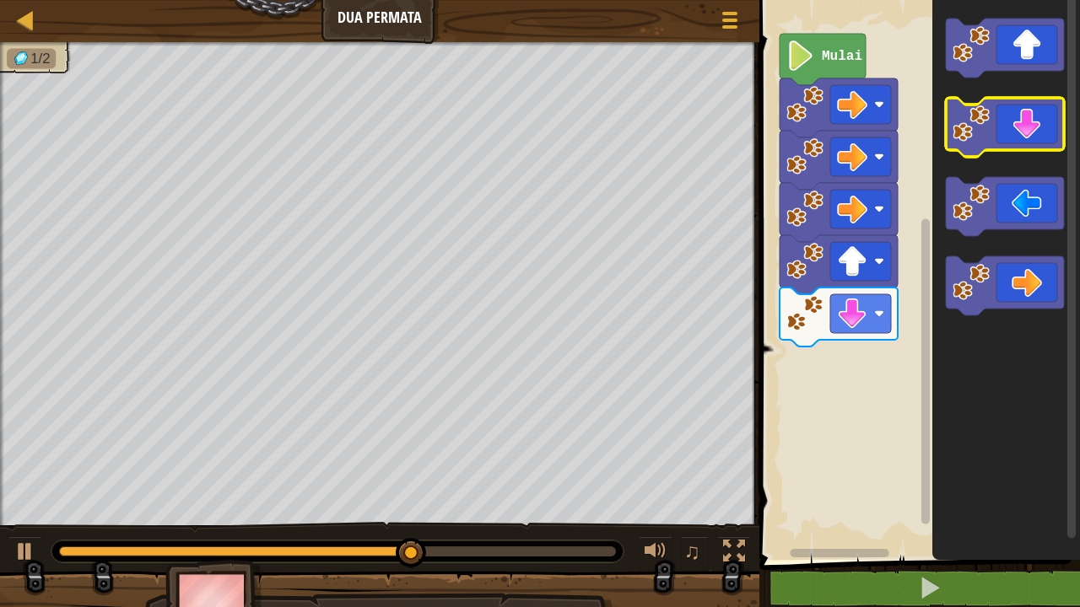
click at [1020, 126] on icon "Ruang Kerja Blockly" at bounding box center [1005, 127] width 118 height 59
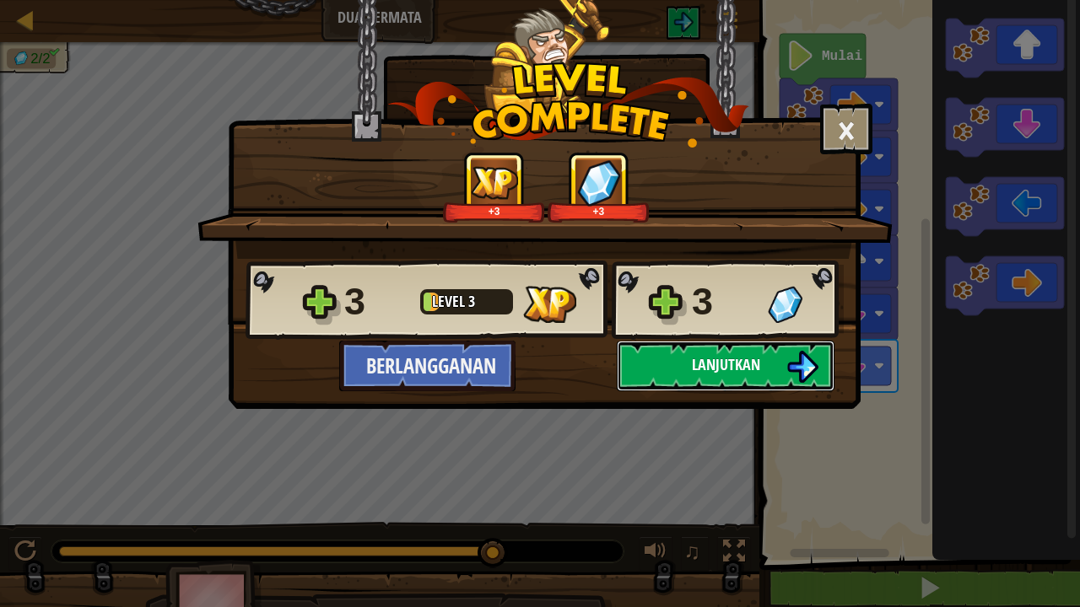
click at [771, 359] on button "Lanjutkan" at bounding box center [726, 366] width 218 height 51
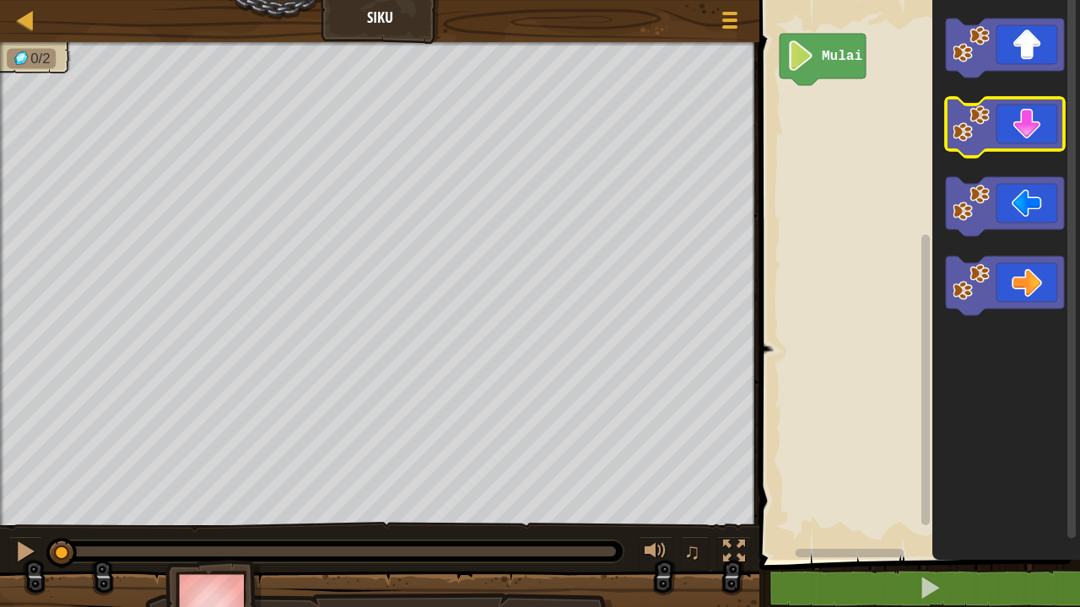
click at [1002, 118] on icon "Ruang Kerja Blockly" at bounding box center [1005, 127] width 118 height 59
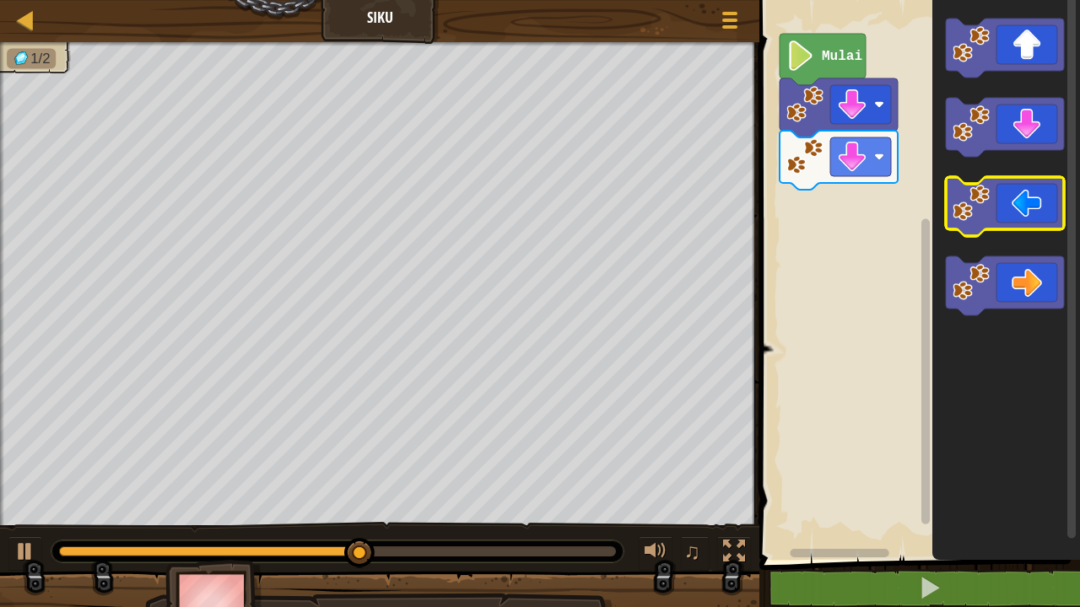
click at [1000, 208] on icon "Ruang Kerja Blockly" at bounding box center [1005, 206] width 118 height 59
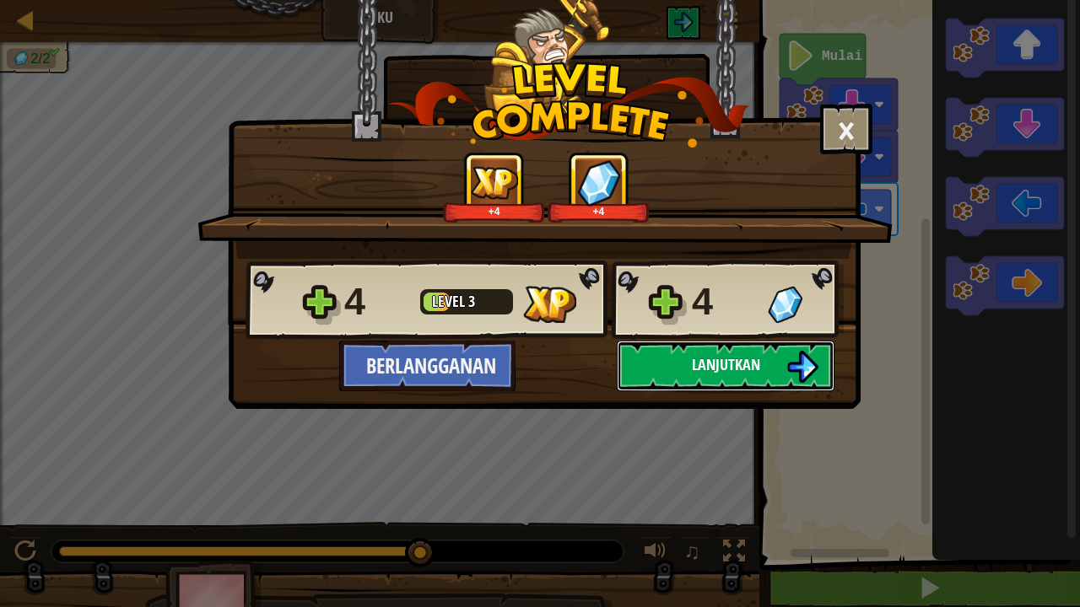
click at [674, 371] on button "Lanjutkan" at bounding box center [726, 366] width 218 height 51
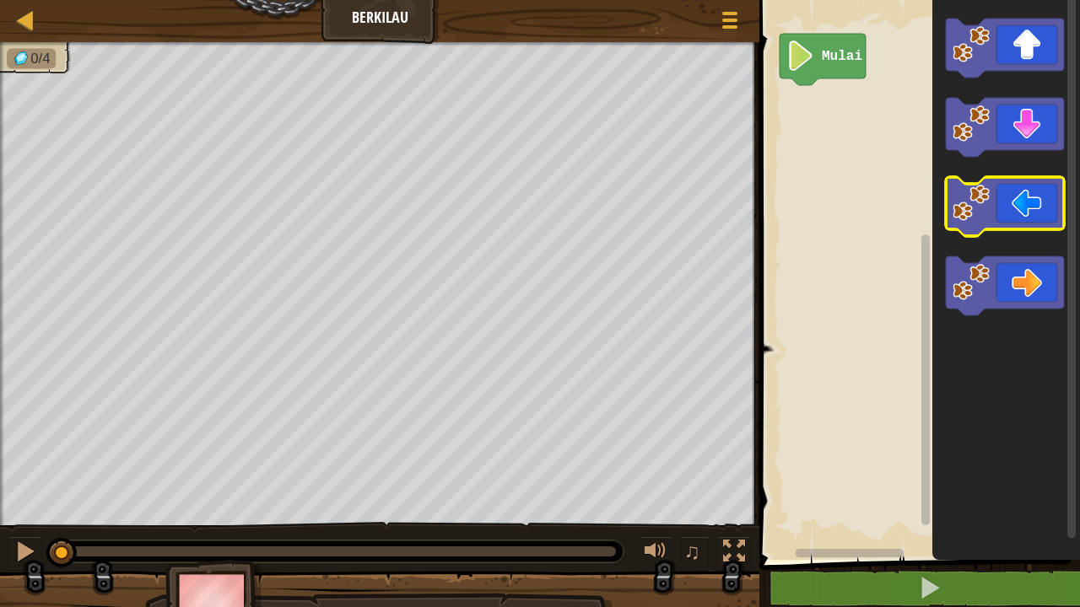
click at [957, 196] on image "Ruang Kerja Blockly" at bounding box center [971, 203] width 37 height 37
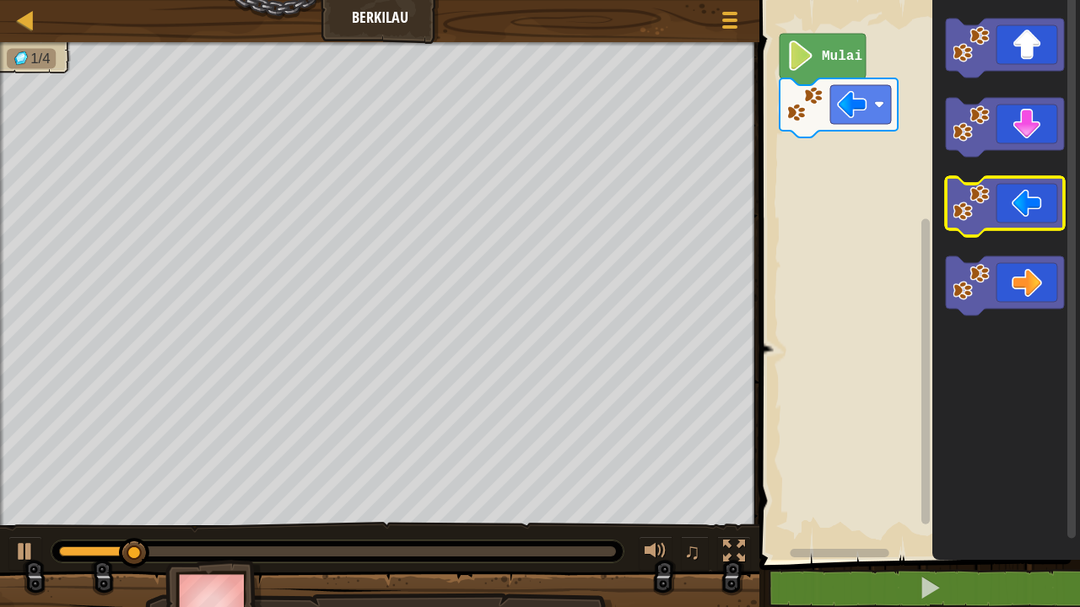
click at [957, 196] on image "Ruang Kerja Blockly" at bounding box center [971, 203] width 37 height 37
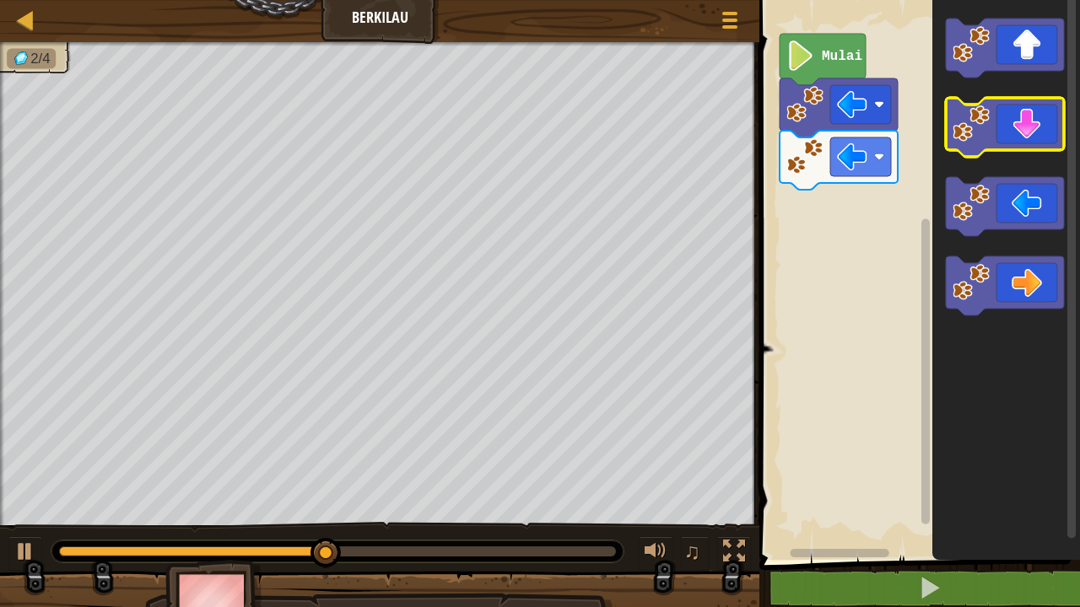
click at [1010, 126] on icon "Ruang Kerja Blockly" at bounding box center [1005, 127] width 118 height 59
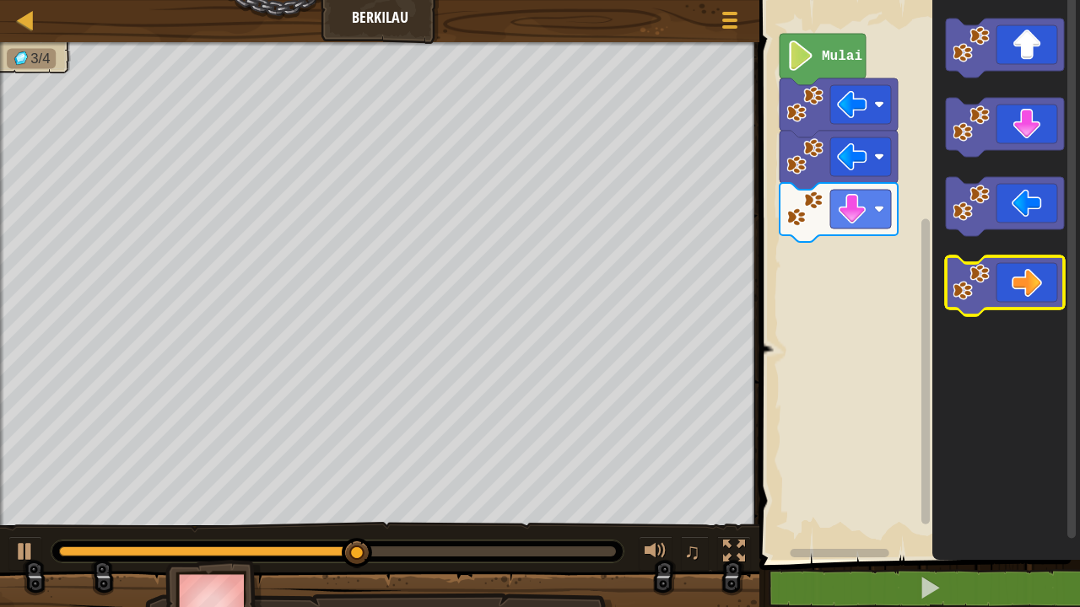
click at [1021, 269] on icon "Ruang Kerja Blockly" at bounding box center [1005, 285] width 118 height 59
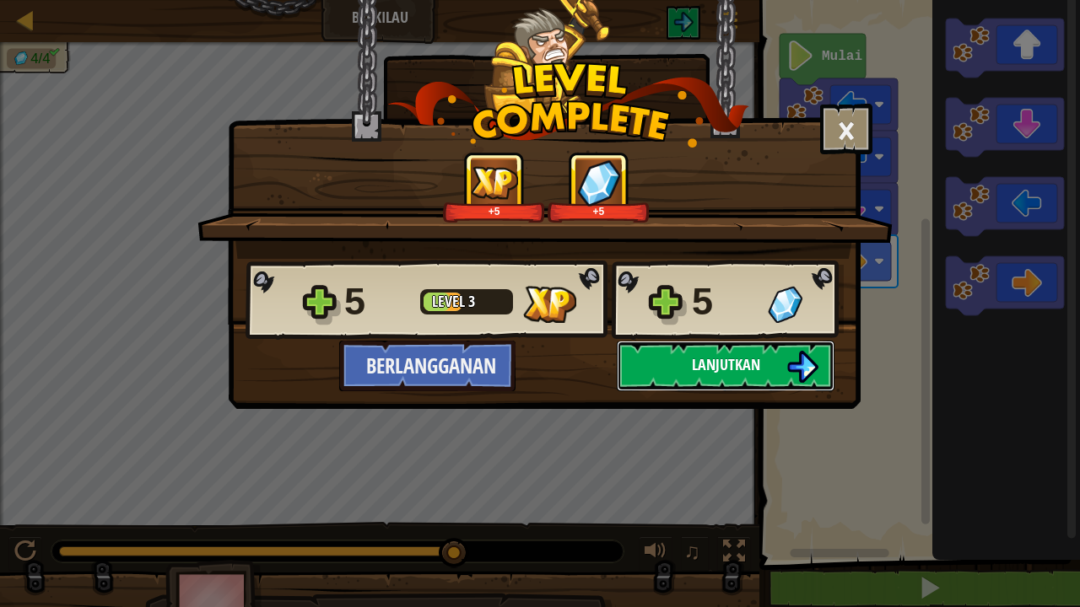
click at [721, 360] on span "Lanjutkan" at bounding box center [726, 364] width 68 height 21
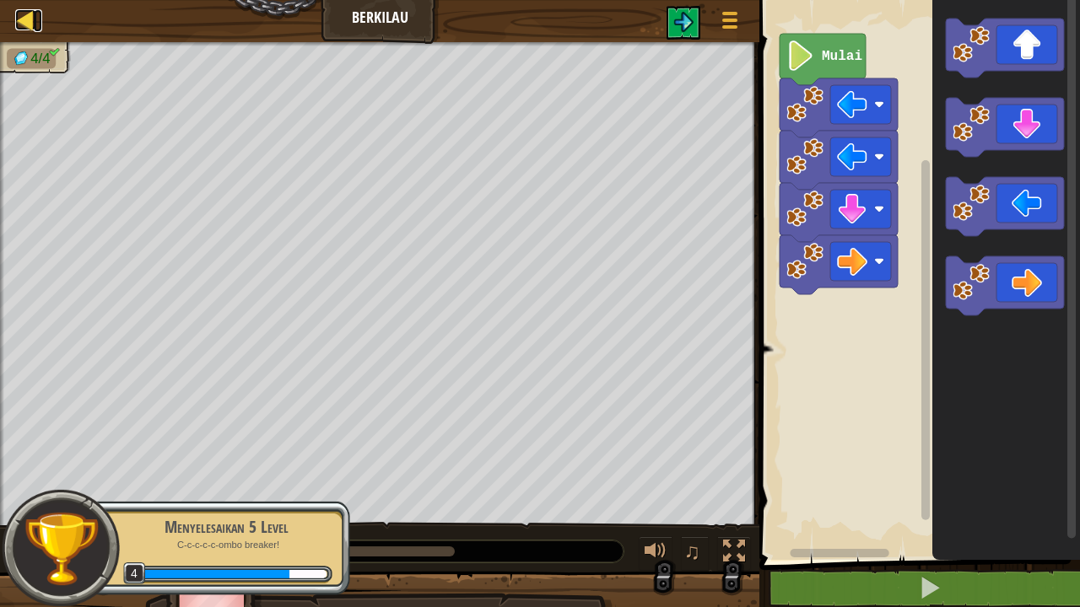
drag, startPoint x: 606, startPoint y: 229, endPoint x: 32, endPoint y: 26, distance: 608.7
click at [32, 26] on div at bounding box center [25, 19] width 21 height 21
select select "id"
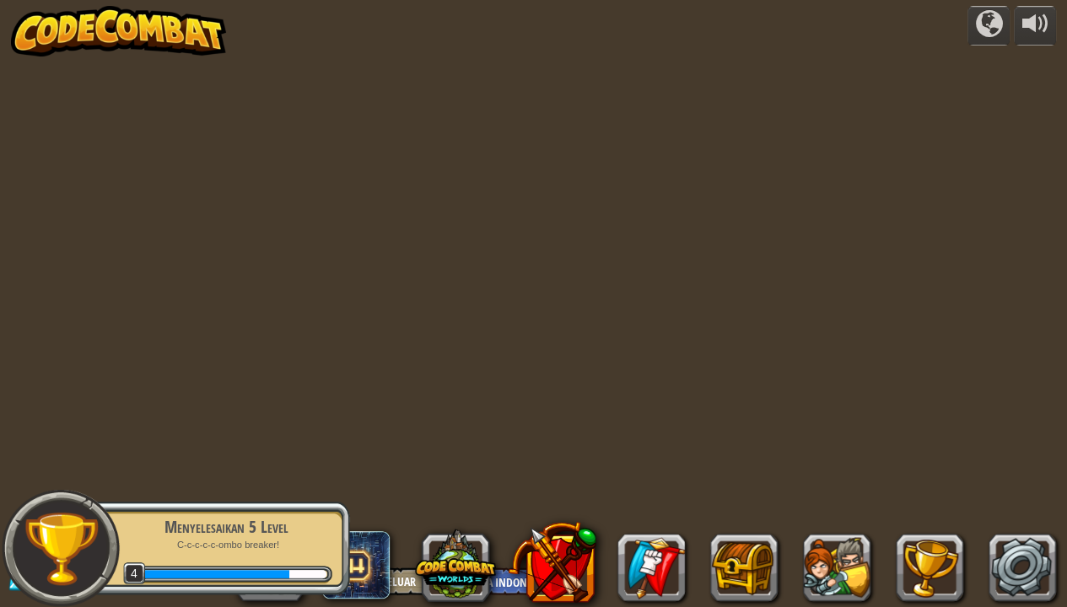
select select "id"
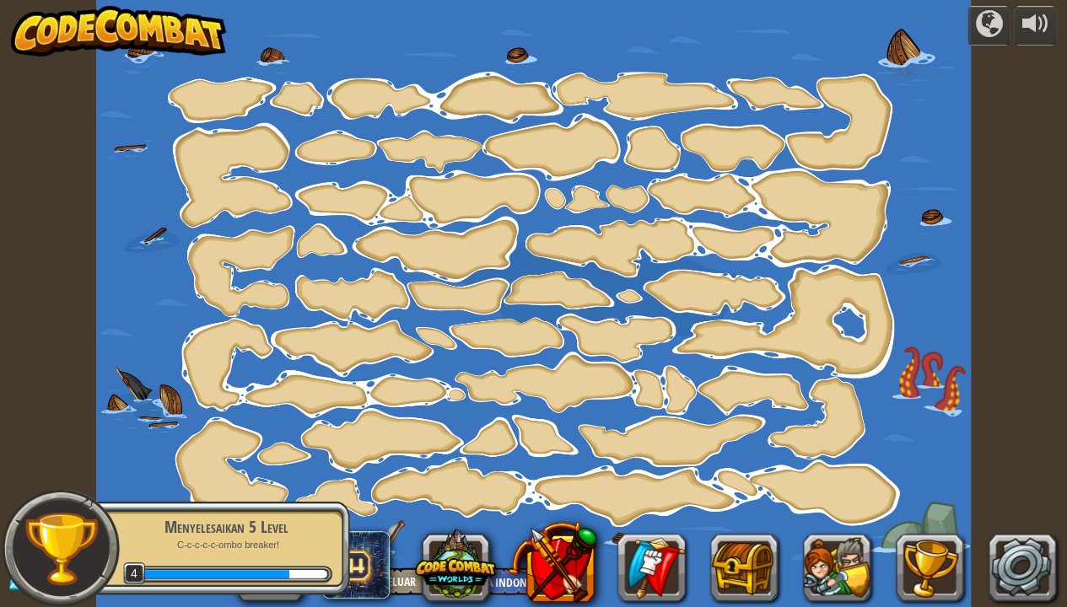
select select "id"
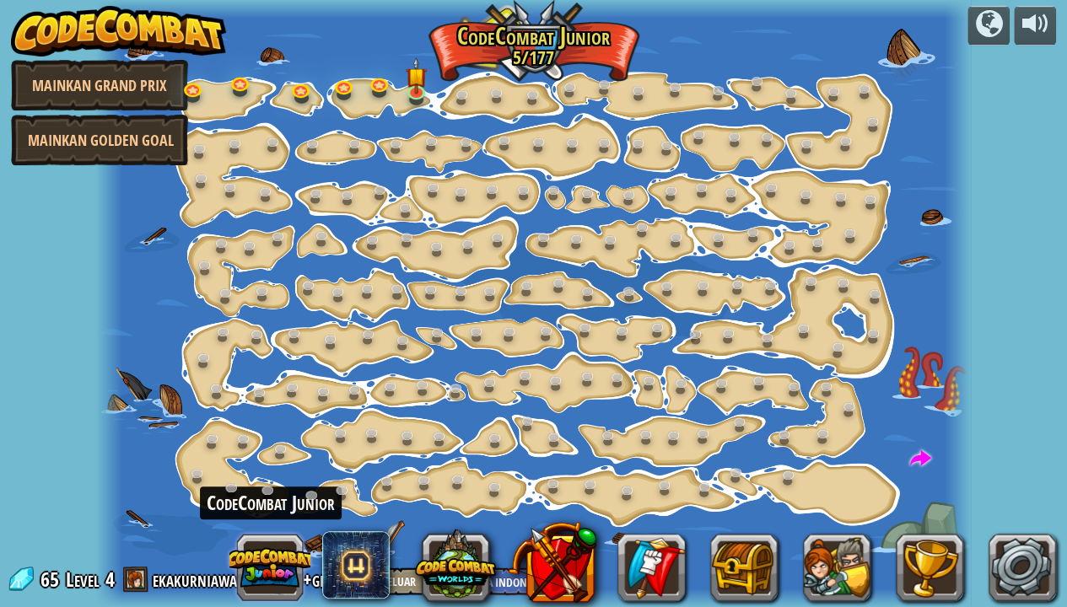
click at [283, 539] on button at bounding box center [269, 567] width 81 height 81
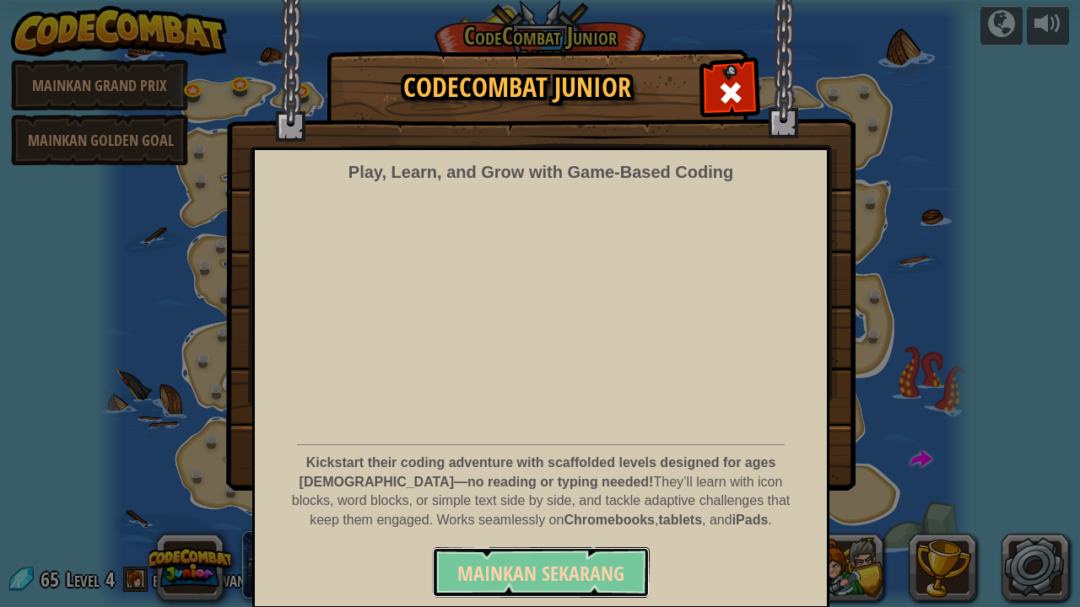
click at [491, 539] on span "Mainkan Sekarang" at bounding box center [540, 573] width 167 height 27
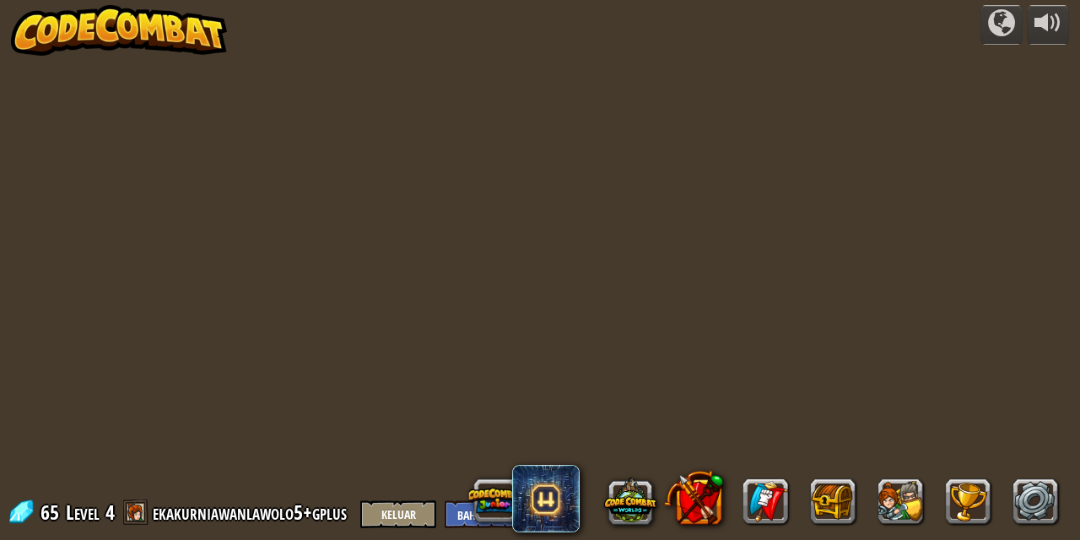
select select "id"
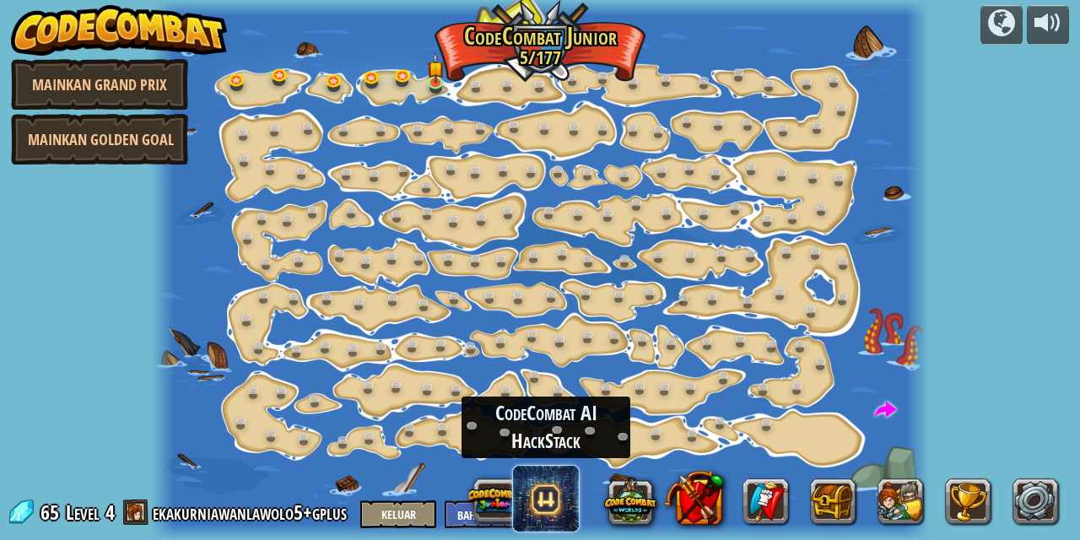
click at [547, 486] on span at bounding box center [545, 498] width 67 height 67
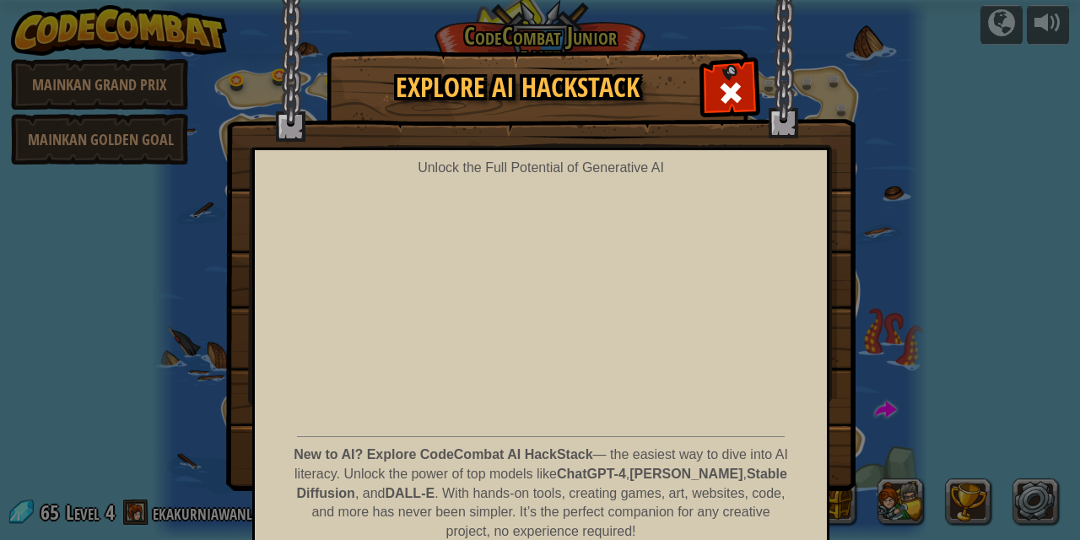
scroll to position [79, 0]
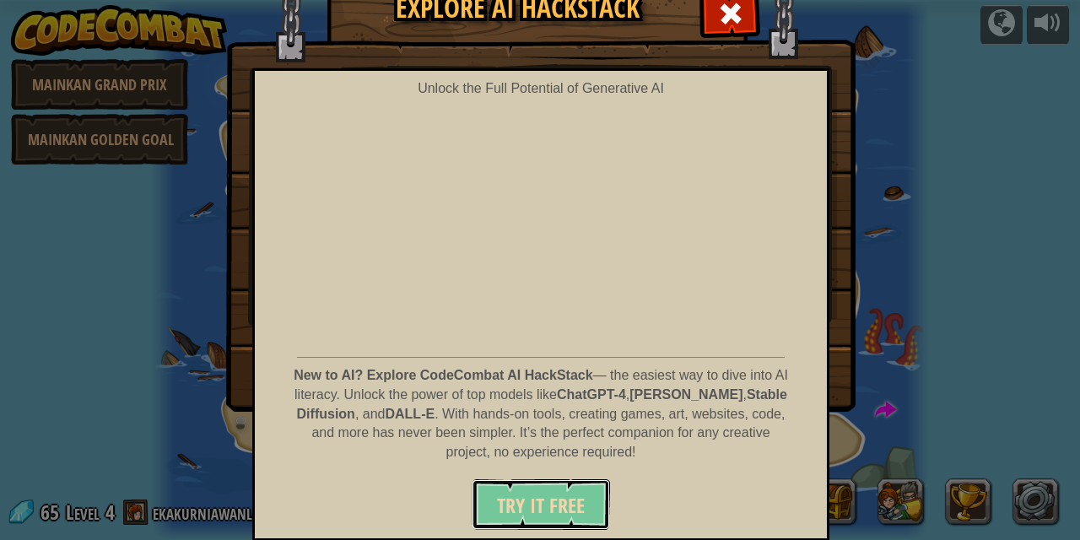
click at [521, 494] on span "Try It Free" at bounding box center [541, 505] width 88 height 27
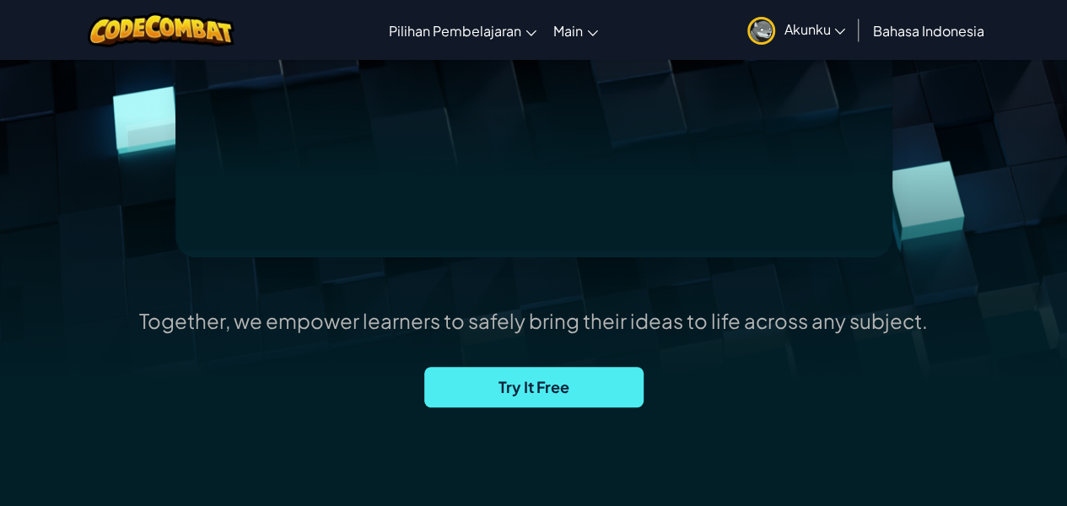
scroll to position [387, 0]
click at [542, 398] on span "Try It Free" at bounding box center [533, 386] width 219 height 40
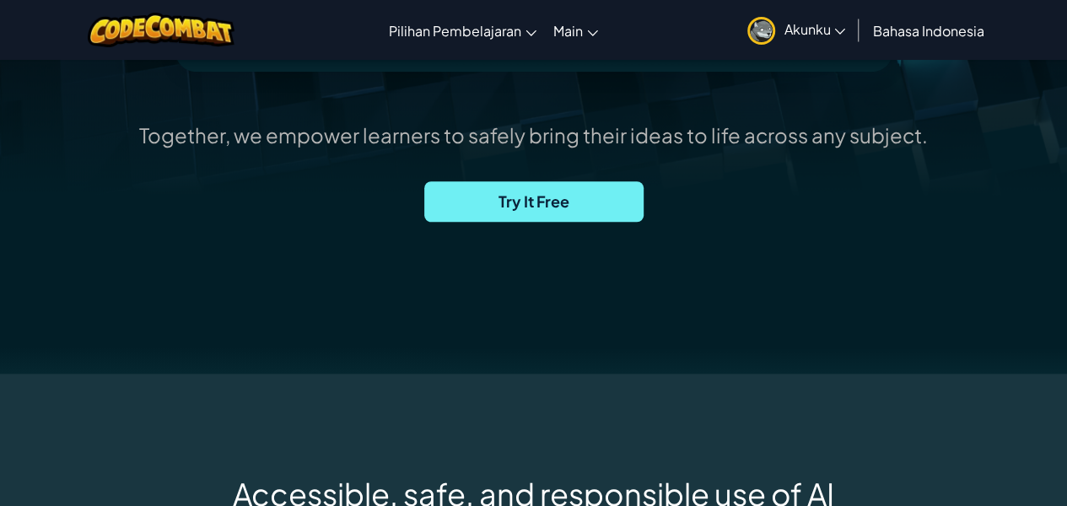
scroll to position [573, 0]
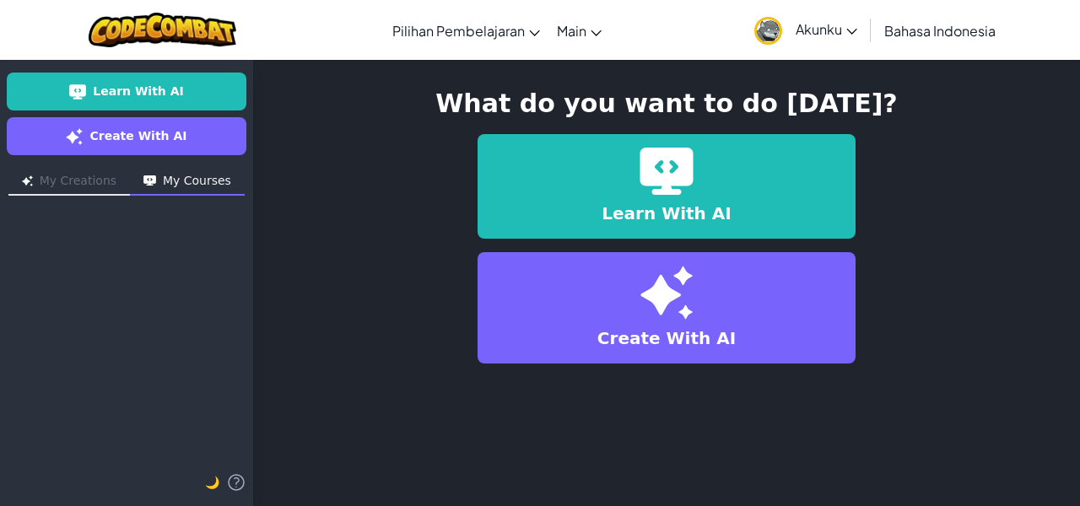
drag, startPoint x: 0, startPoint y: 0, endPoint x: 448, endPoint y: 319, distance: 549.9
click at [448, 319] on div "Learn With AI Create With AI" at bounding box center [667, 248] width 800 height 229
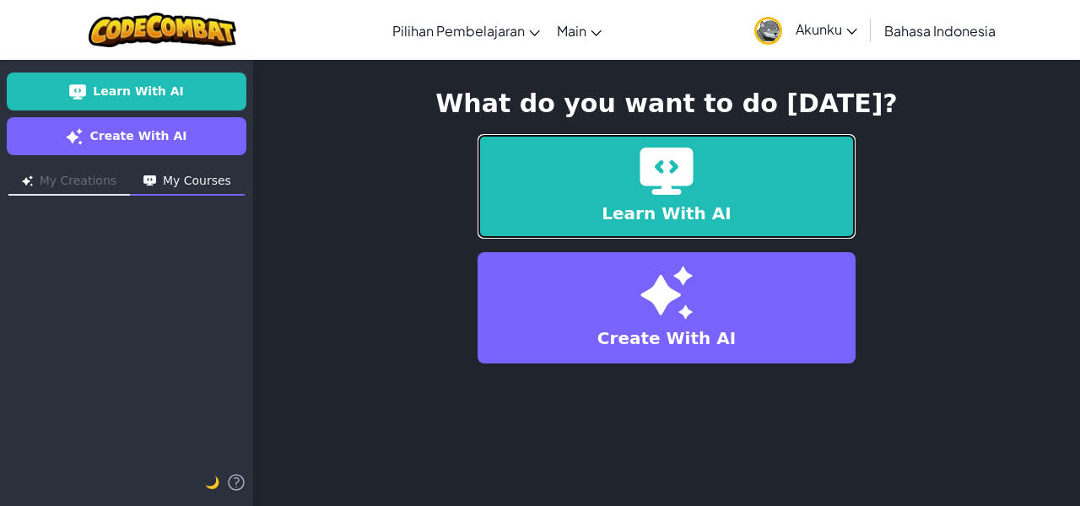
click at [685, 210] on span "Learn With AI" at bounding box center [666, 214] width 129 height 24
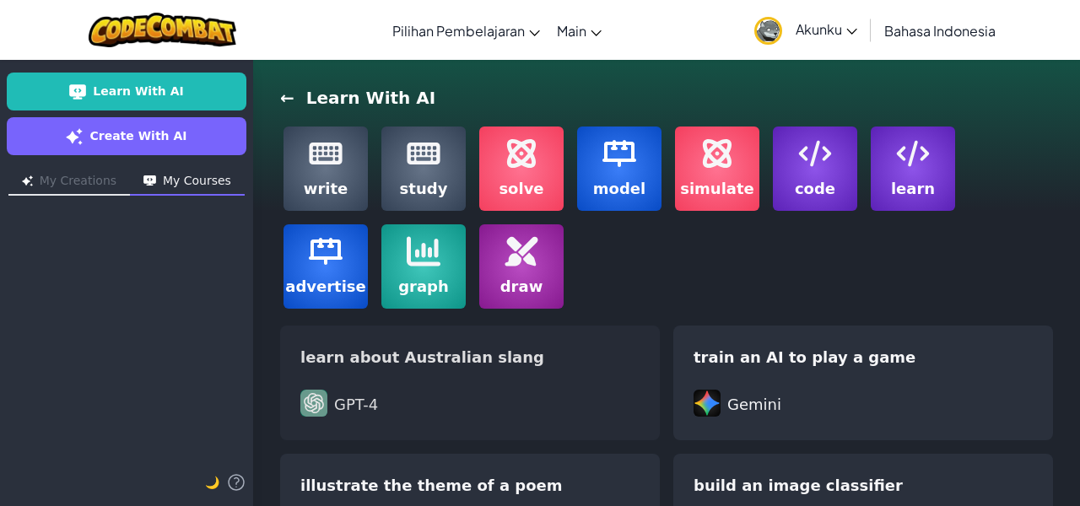
click at [526, 435] on div "learn about Australian slang GPT-4" at bounding box center [470, 383] width 380 height 115
